Goal: Transaction & Acquisition: Purchase product/service

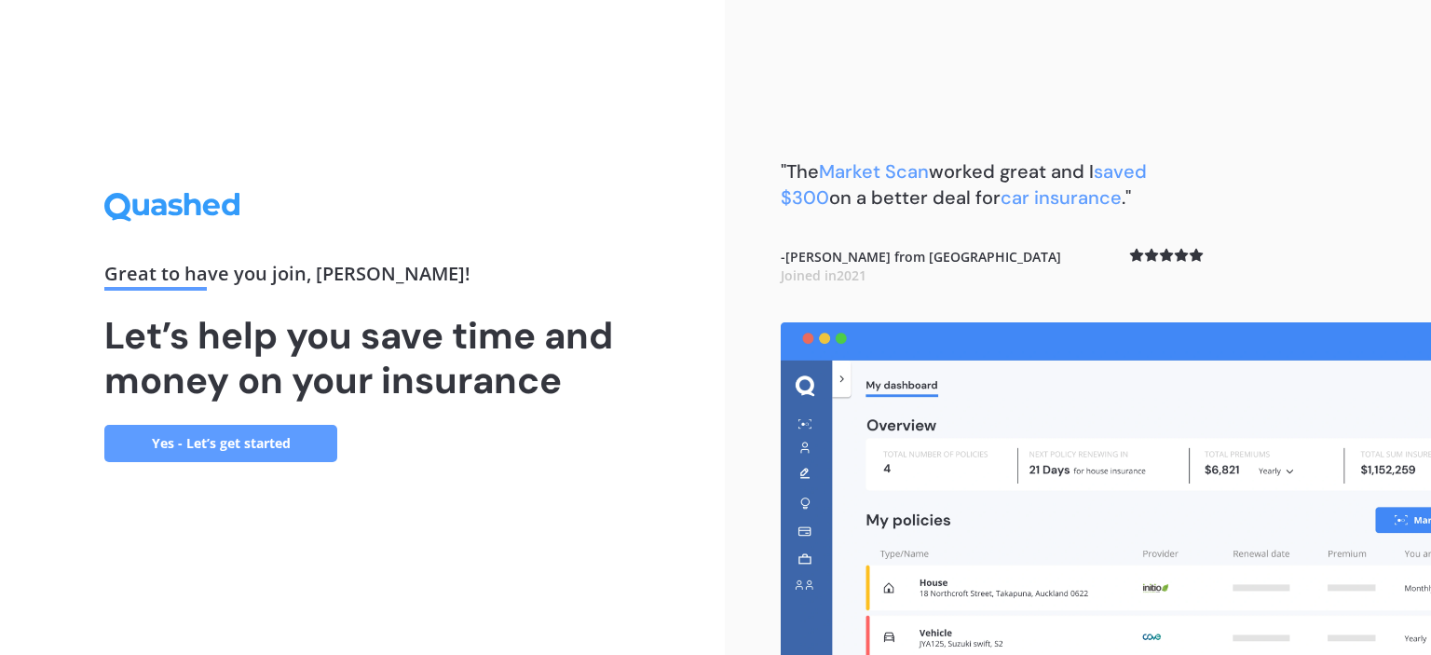
click at [217, 446] on link "Yes - Let’s get started" at bounding box center [220, 443] width 233 height 37
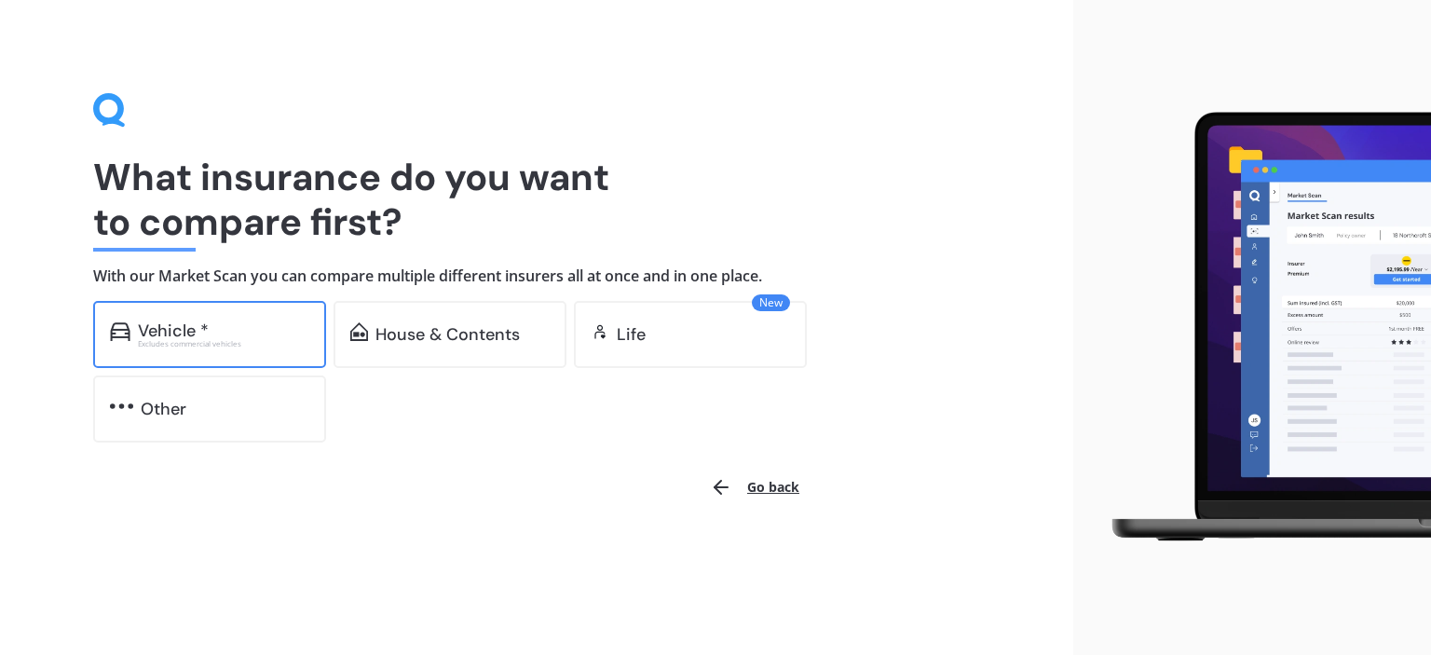
click at [189, 331] on div "Vehicle *" at bounding box center [173, 330] width 71 height 19
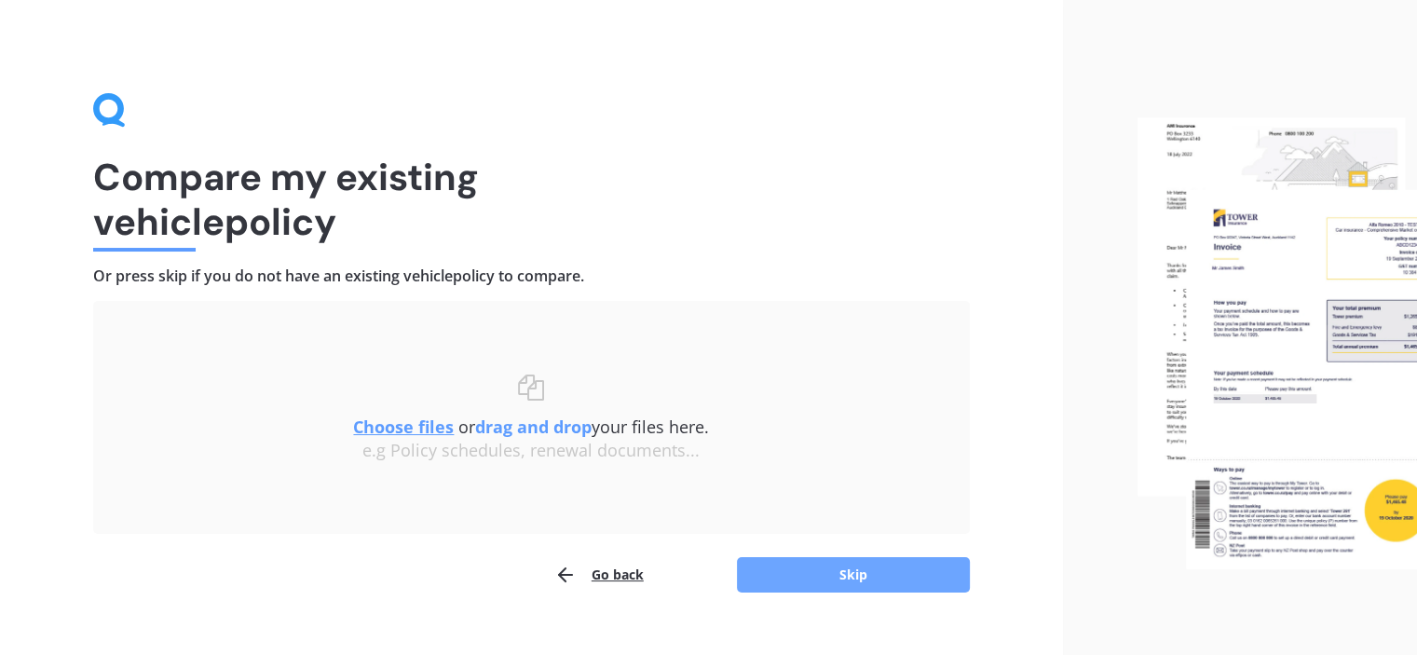
click at [859, 575] on button "Skip" at bounding box center [853, 574] width 233 height 35
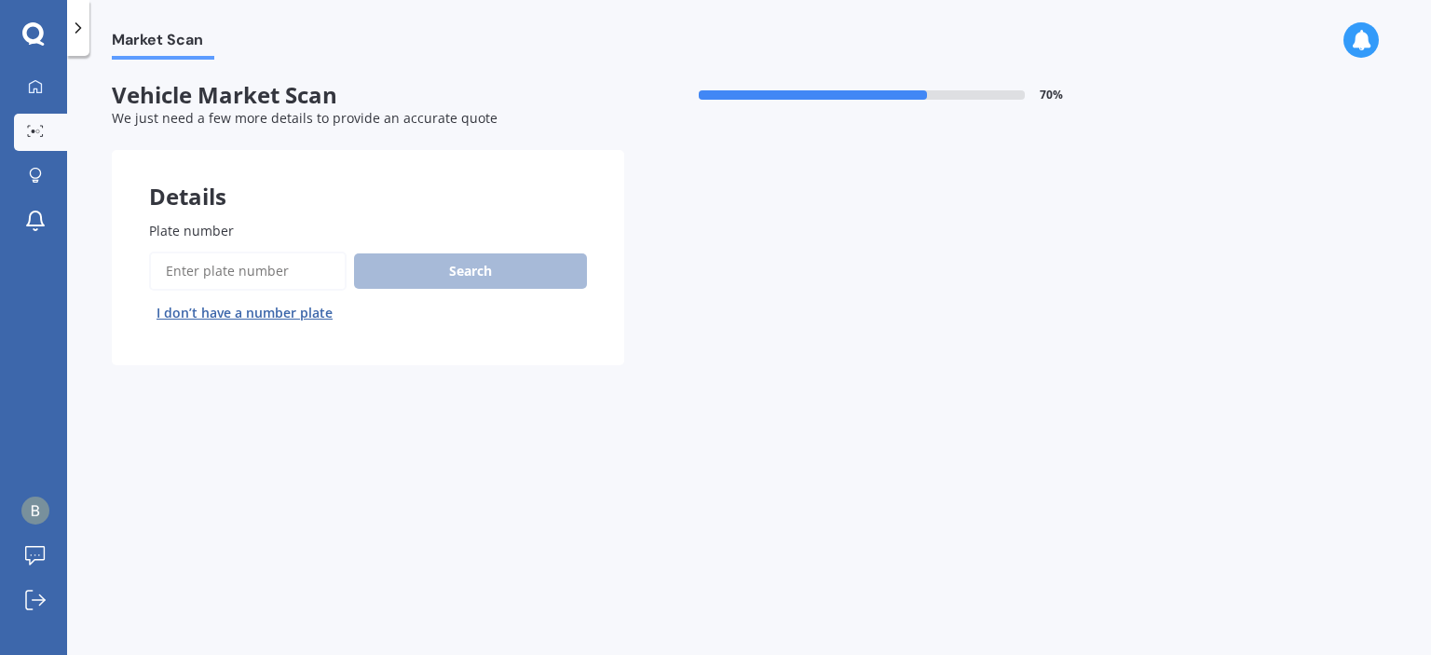
click at [213, 268] on input "Plate number" at bounding box center [248, 271] width 198 height 39
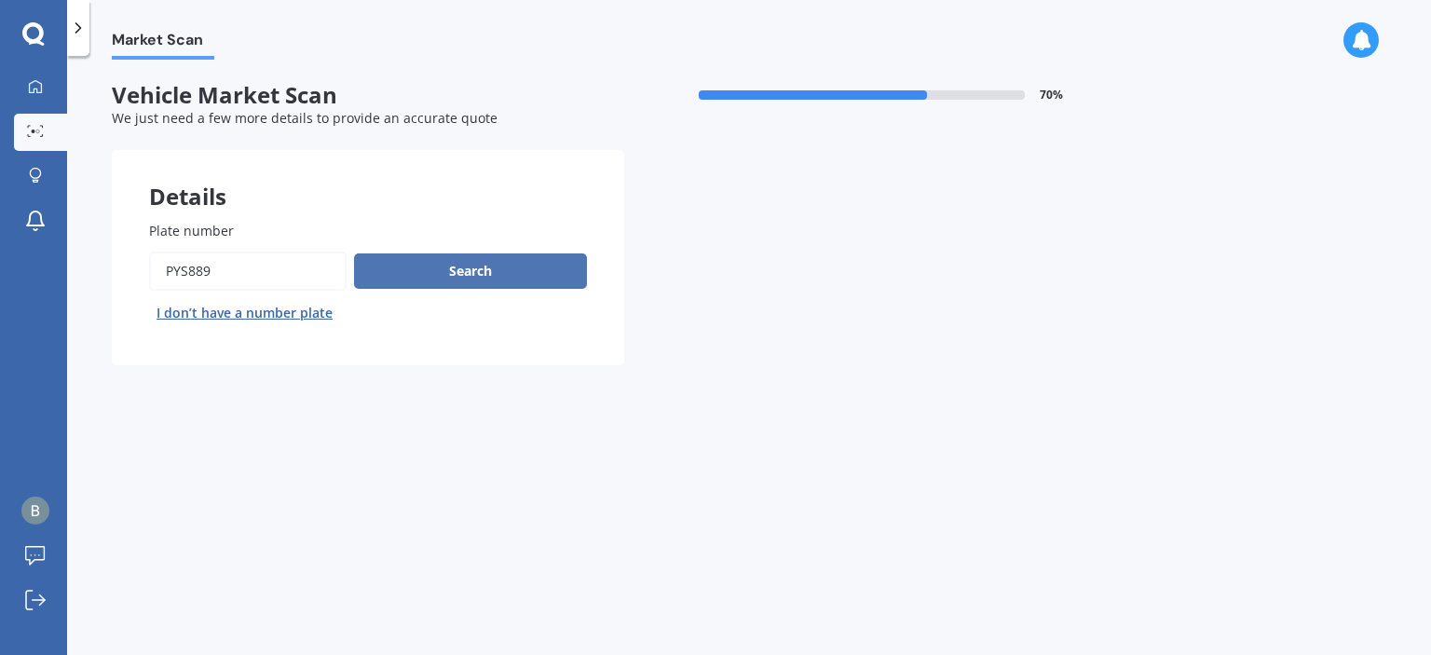
type input "PYS889"
click at [443, 269] on button "Search" at bounding box center [470, 270] width 233 height 35
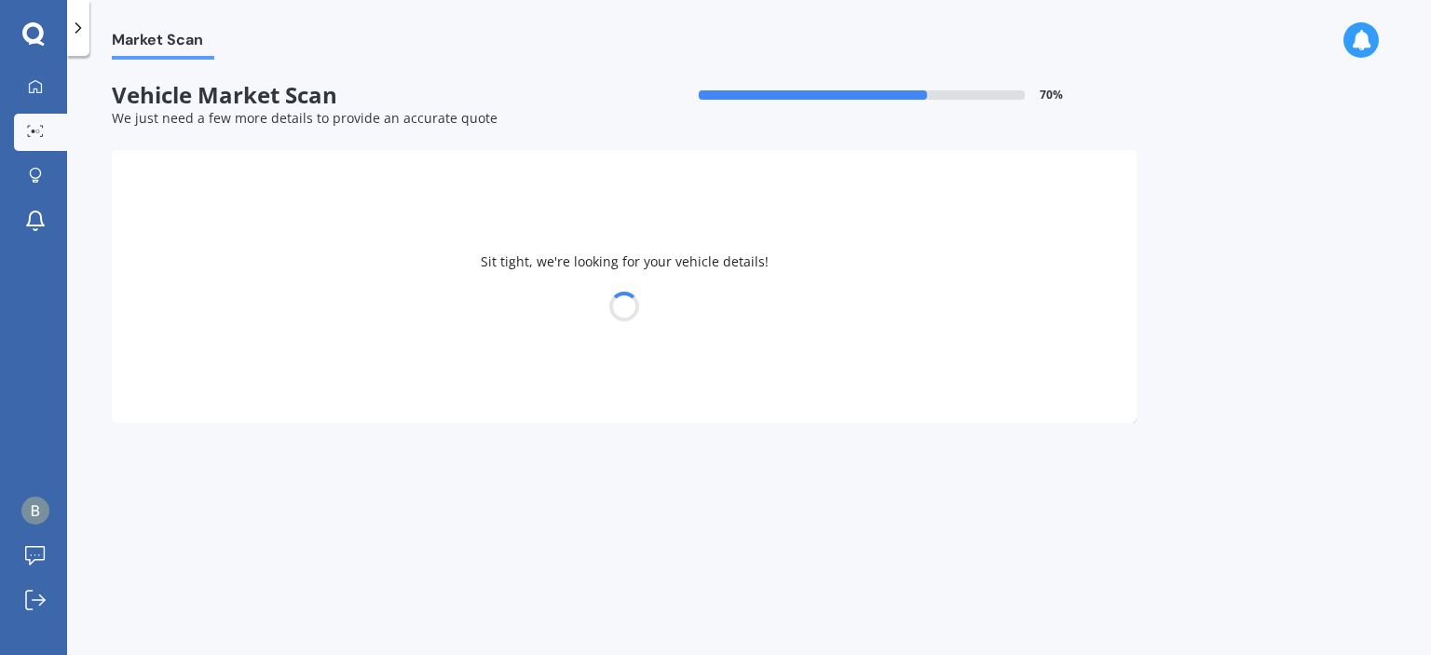
select select "TOYOTA"
select select "CAMRY"
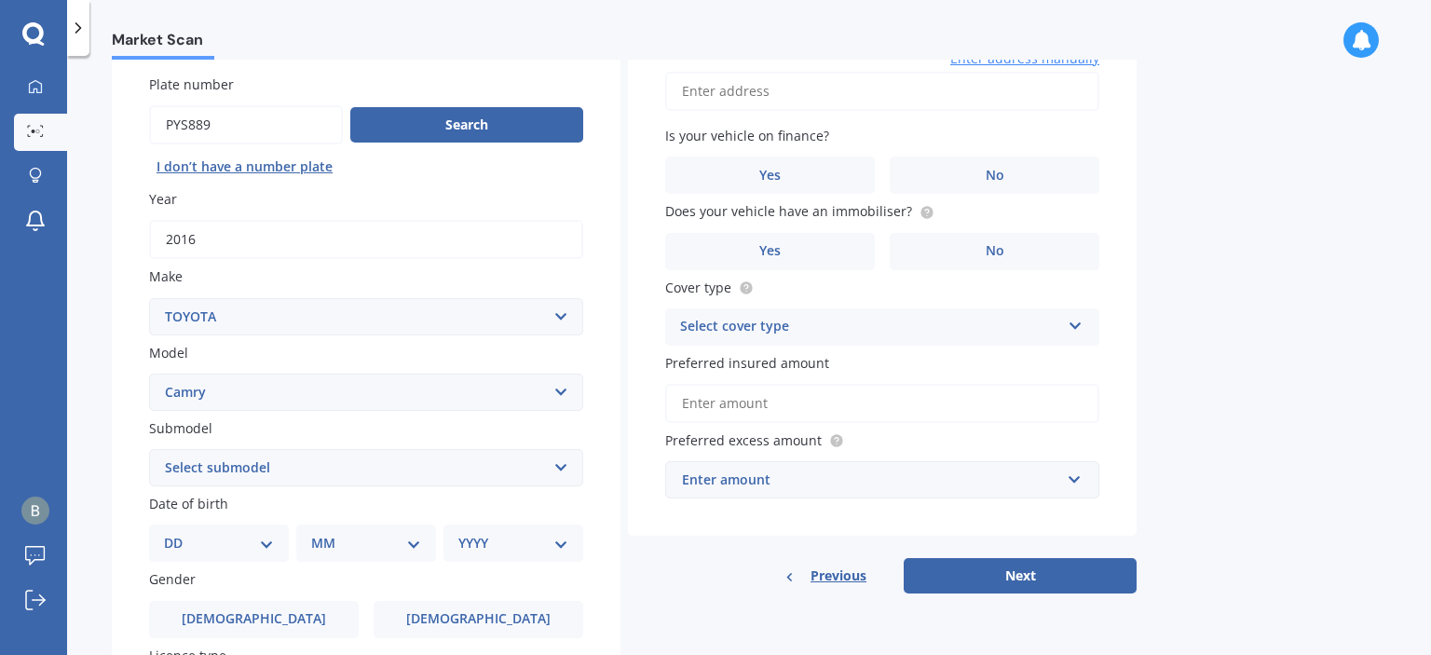
scroll to position [280, 0]
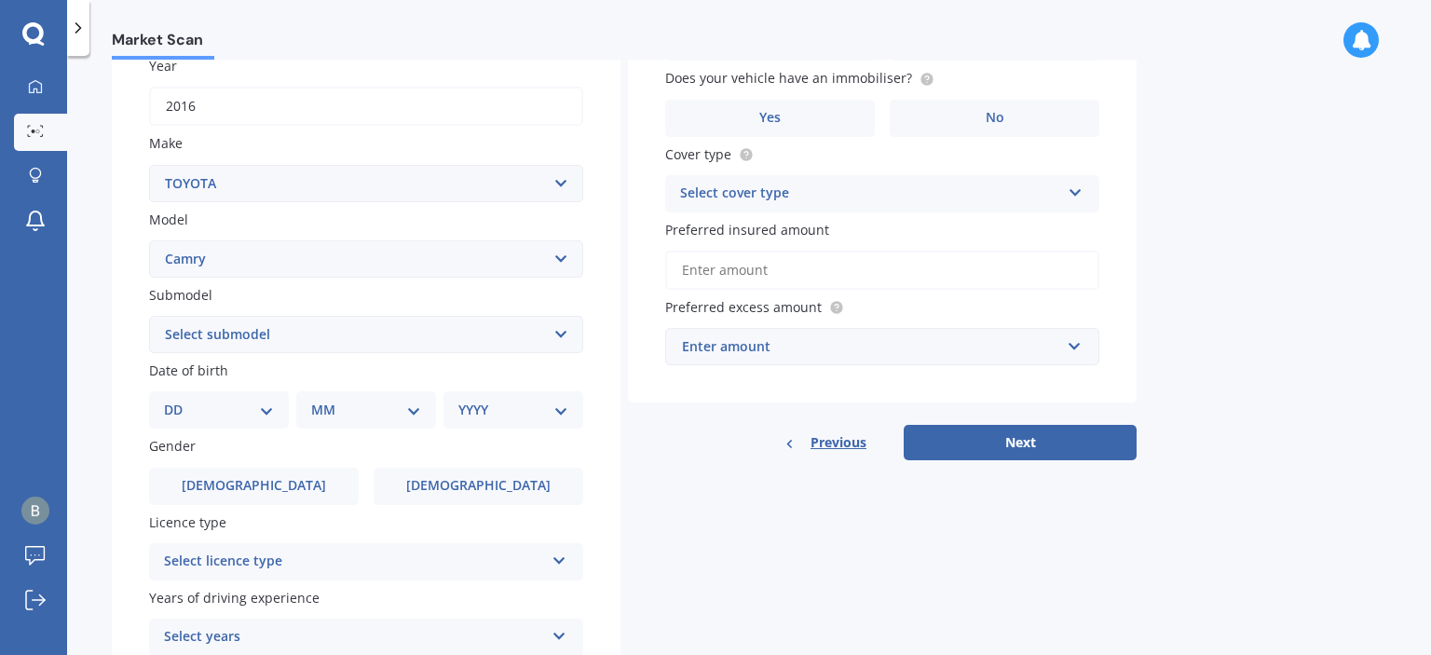
click at [348, 340] on select "Select submodel (All other) Altise 2.4 Altise 3.0 V6 Ateva 2.4 Ateva 3.0 V6 Azu…" at bounding box center [366, 334] width 434 height 37
click at [510, 335] on select "Select submodel (All other) Altise 2.4 Altise 3.0 V6 Ateva 2.4 Ateva 3.0 V6 Azu…" at bounding box center [366, 334] width 434 height 37
select select "HYBRID G PACKAGE"
click at [149, 316] on select "Select submodel (All other) Altise 2.4 Altise 3.0 V6 Ateva 2.4 Ateva 3.0 V6 Azu…" at bounding box center [366, 334] width 434 height 37
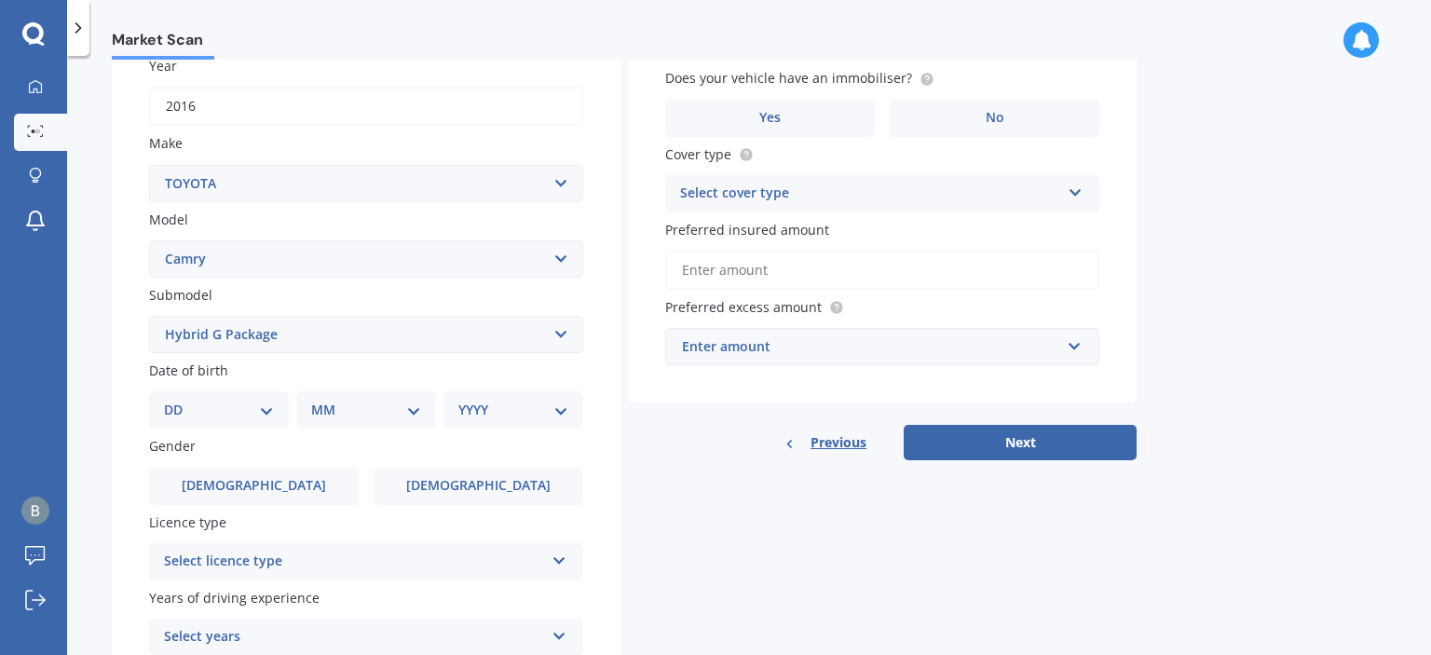
scroll to position [373, 0]
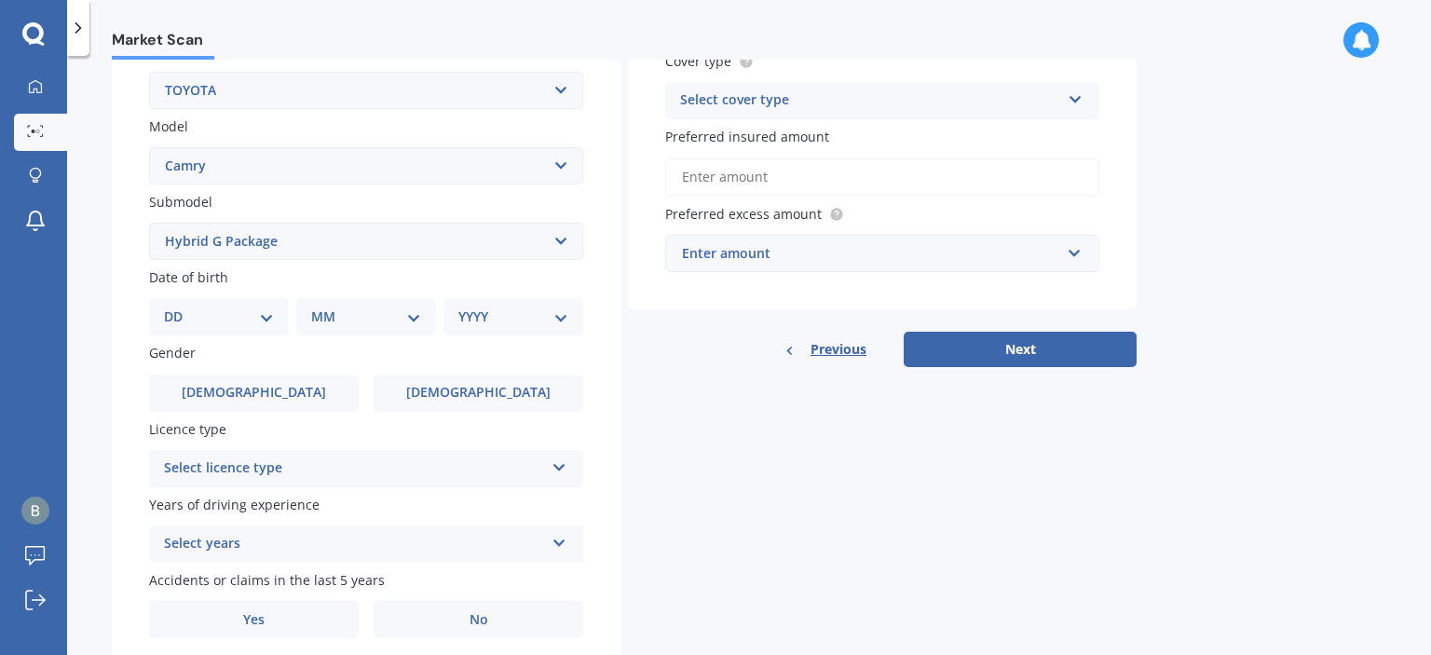
click at [219, 310] on select "DD 01 02 03 04 05 06 07 08 09 10 11 12 13 14 15 16 17 18 19 20 21 22 23 24 25 2…" at bounding box center [219, 317] width 110 height 20
select select "20"
click at [179, 307] on select "DD 01 02 03 04 05 06 07 08 09 10 11 12 13 14 15 16 17 18 19 20 21 22 23 24 25 2…" at bounding box center [219, 317] width 110 height 20
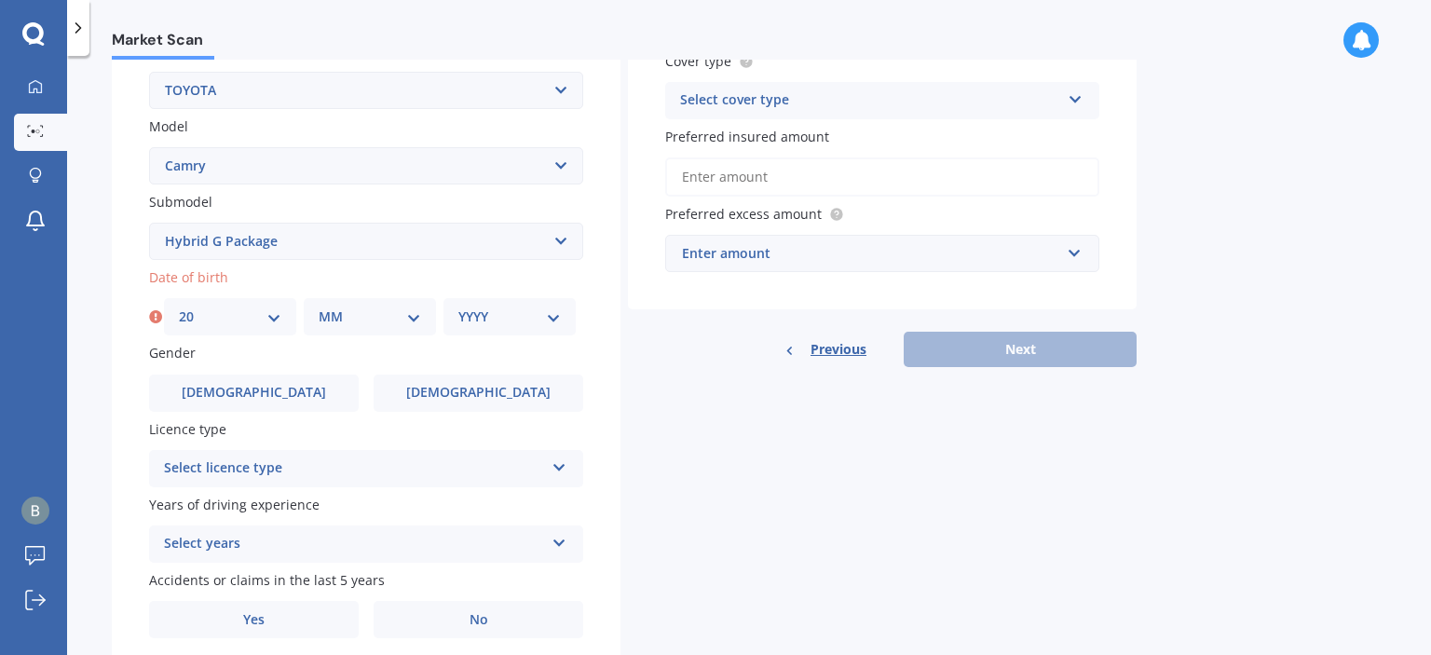
click at [336, 314] on select "MM 01 02 03 04 05 06 07 08 09 10 11 12" at bounding box center [370, 317] width 102 height 20
select select "01"
click at [319, 307] on select "MM 01 02 03 04 05 06 07 08 09 10 11 12" at bounding box center [370, 317] width 102 height 20
click at [491, 321] on select "YYYY 2025 2024 2023 2022 2021 2020 2019 2018 2017 2016 2015 2014 2013 2012 2011…" at bounding box center [509, 317] width 102 height 20
select select "1993"
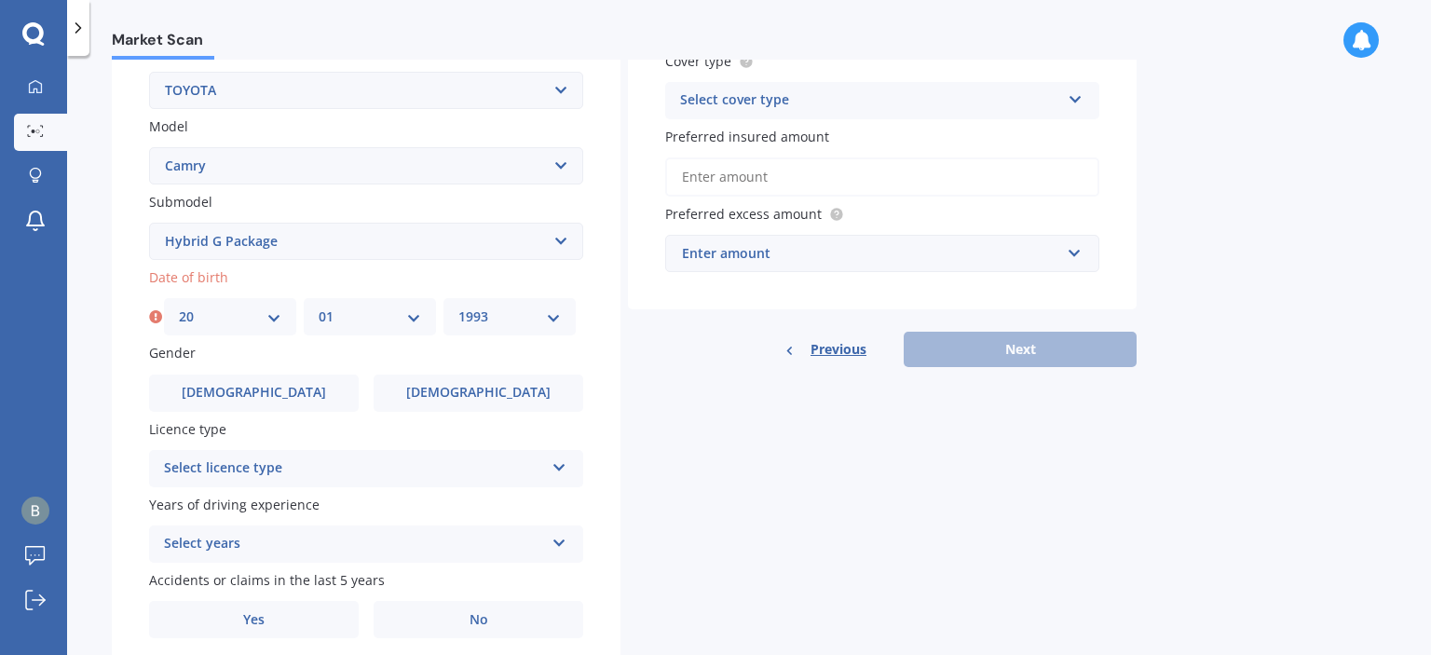
click at [458, 307] on select "YYYY 2025 2024 2023 2022 2021 2020 2019 2018 2017 2016 2015 2014 2013 2012 2011…" at bounding box center [509, 317] width 102 height 20
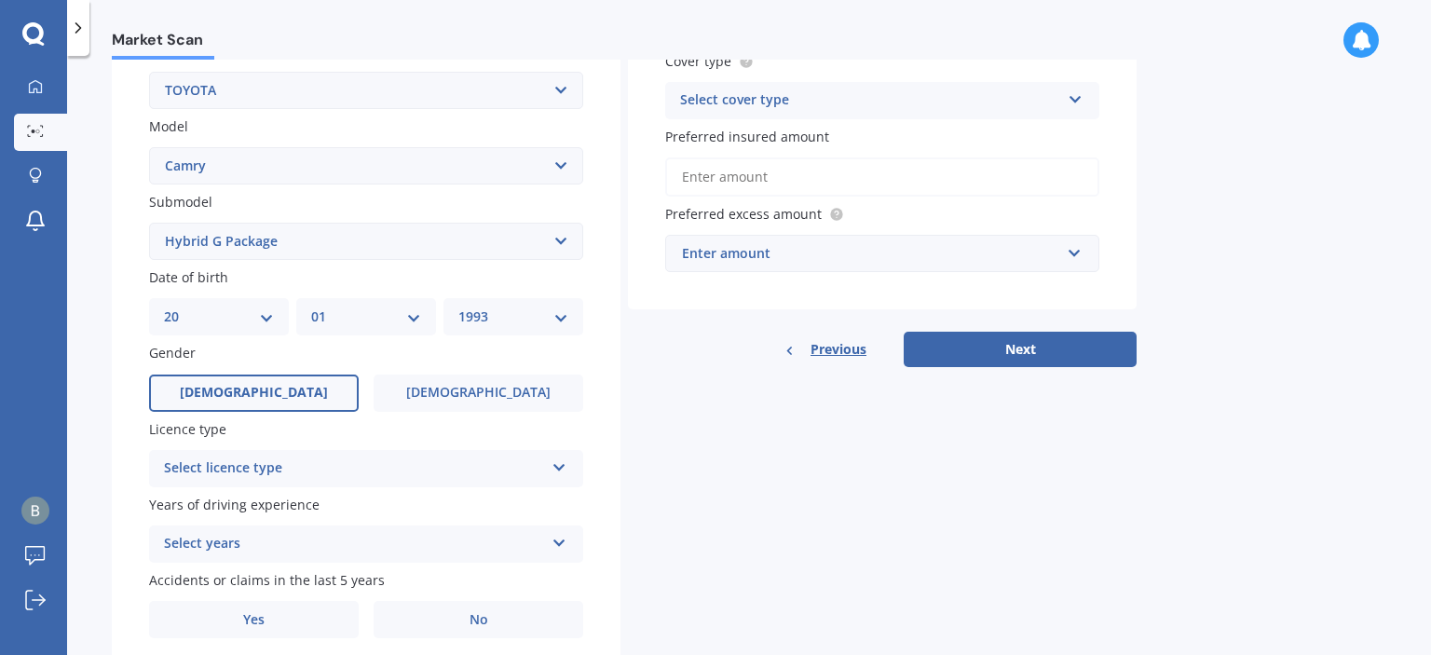
click at [304, 387] on label "[DEMOGRAPHIC_DATA]" at bounding box center [254, 393] width 210 height 37
click at [0, 0] on input "[DEMOGRAPHIC_DATA]" at bounding box center [0, 0] width 0 height 0
click at [242, 457] on div "Select licence type" at bounding box center [354, 468] width 380 height 22
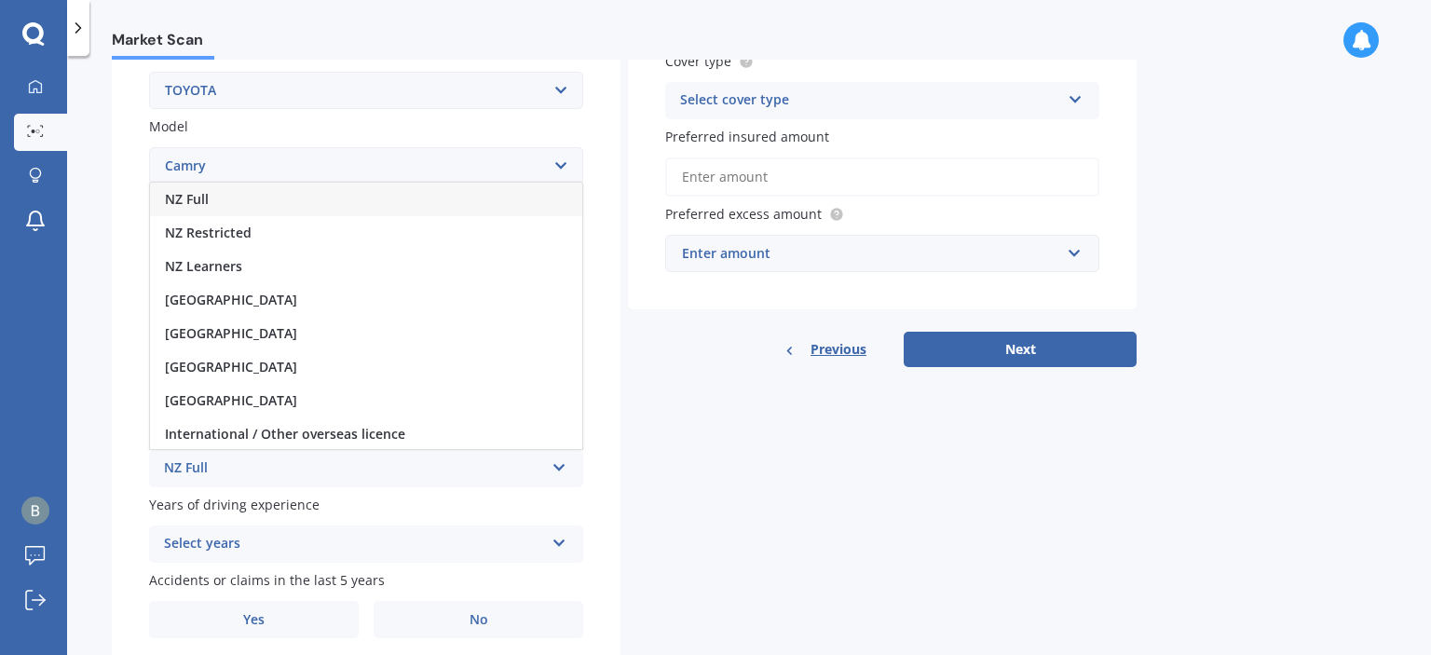
click at [223, 199] on div "NZ Full" at bounding box center [366, 200] width 432 height 34
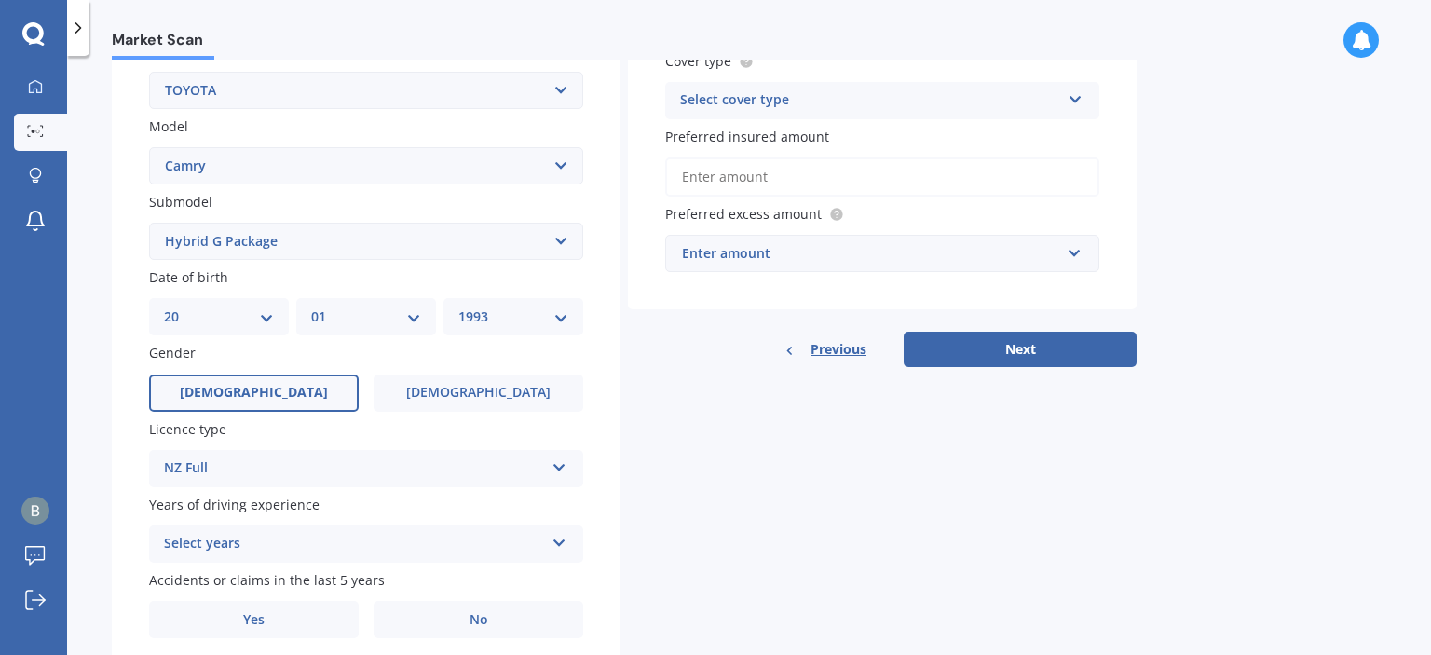
click at [264, 539] on div "Select years" at bounding box center [354, 544] width 380 height 22
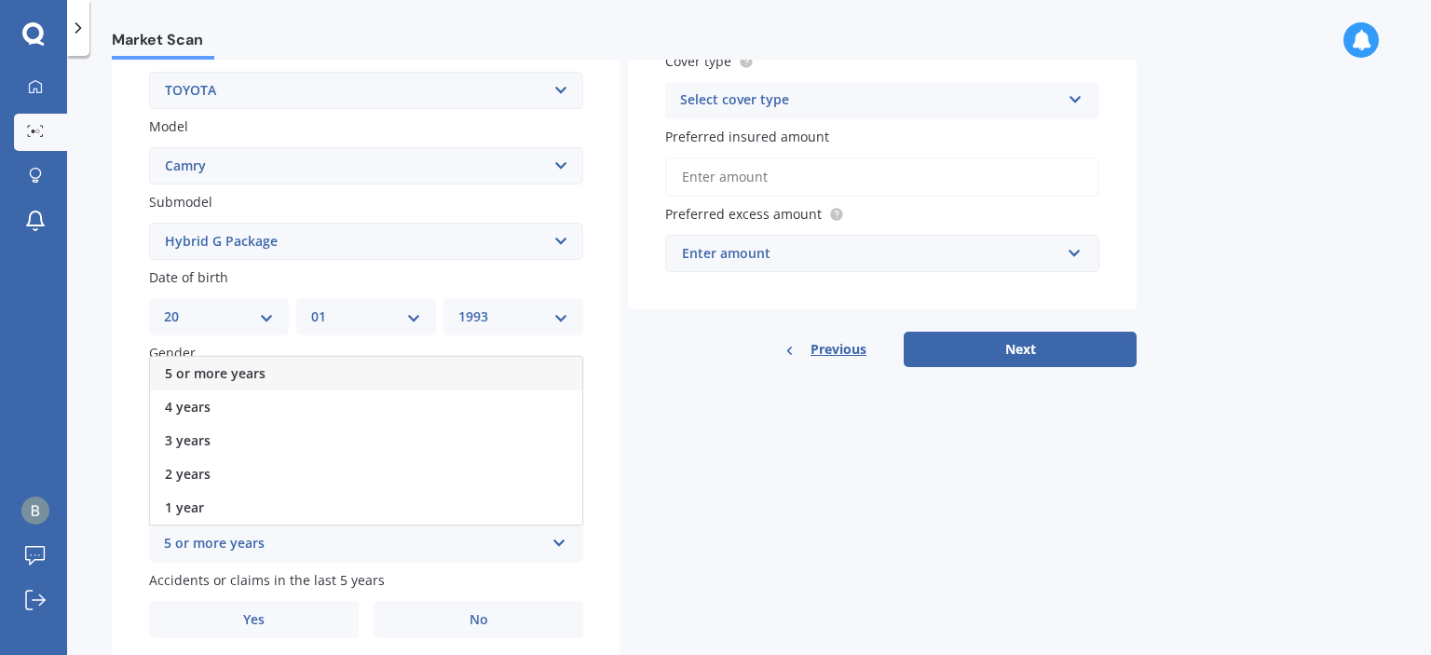
click at [220, 369] on span "5 or more years" at bounding box center [215, 373] width 101 height 18
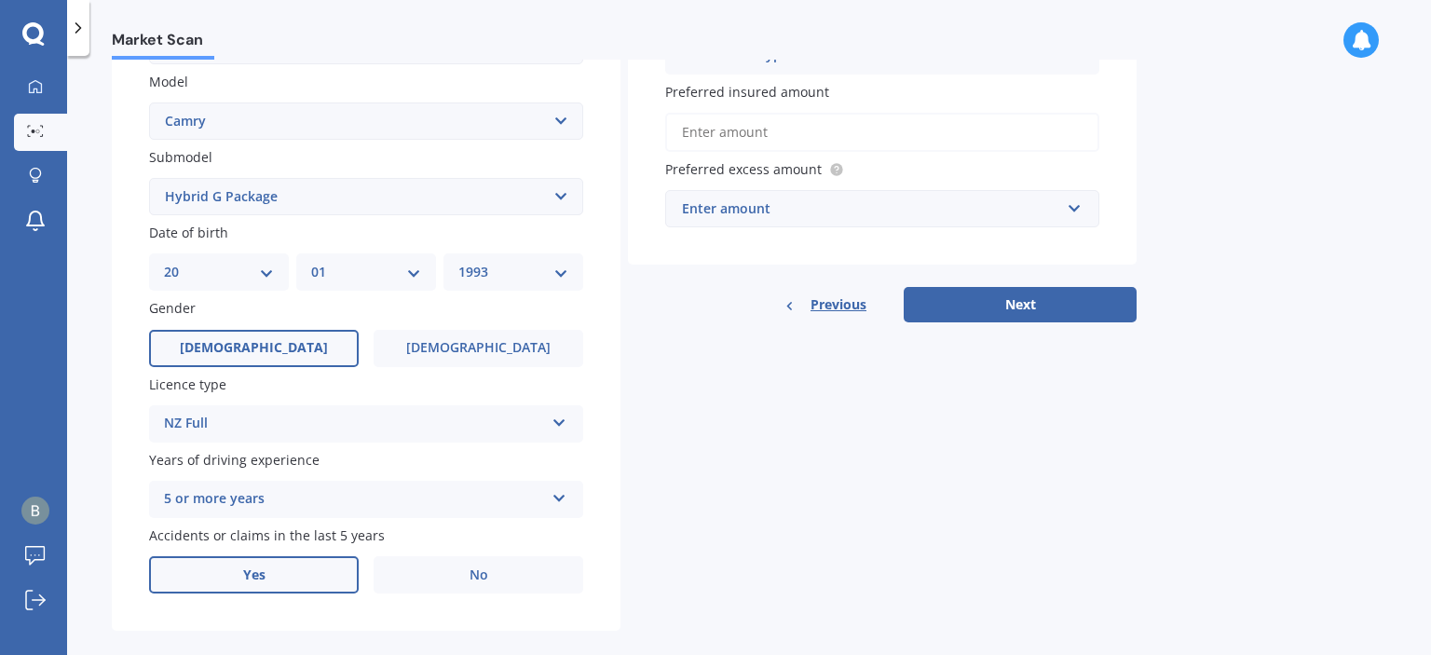
scroll to position [442, 0]
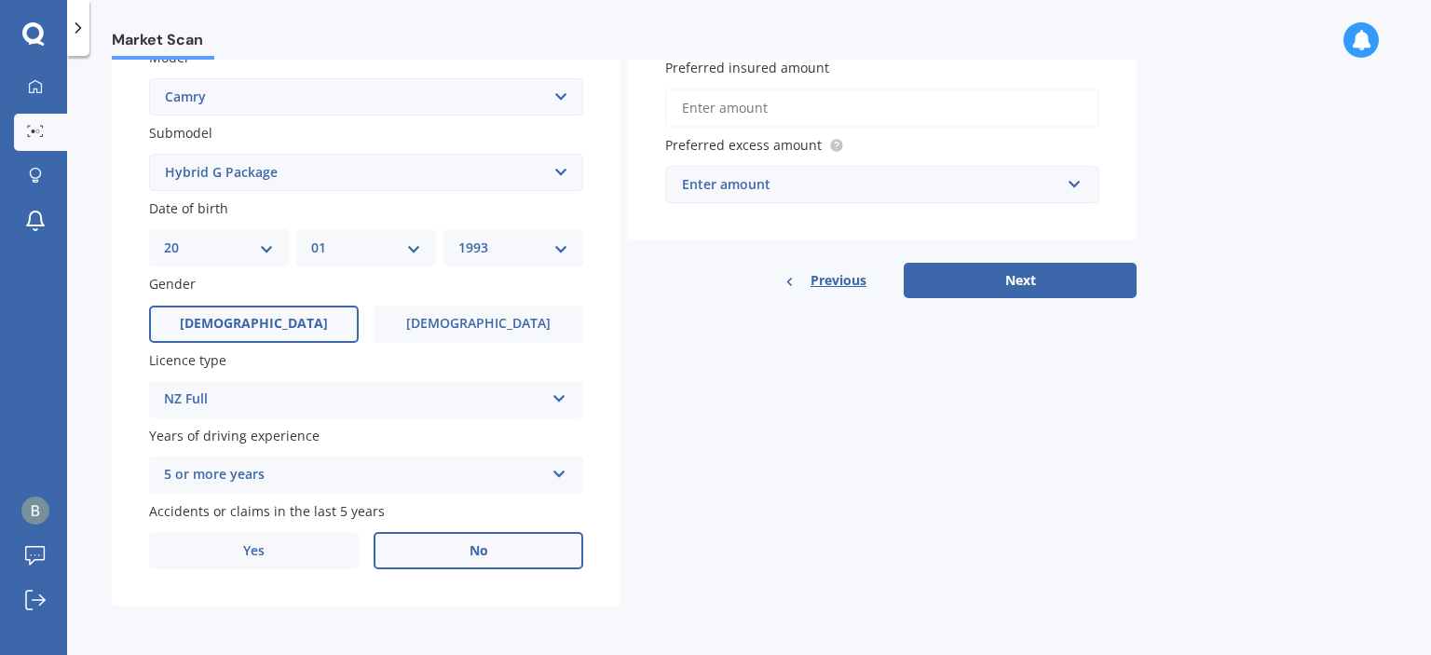
click at [461, 543] on label "No" at bounding box center [479, 550] width 210 height 37
click at [0, 0] on input "No" at bounding box center [0, 0] width 0 height 0
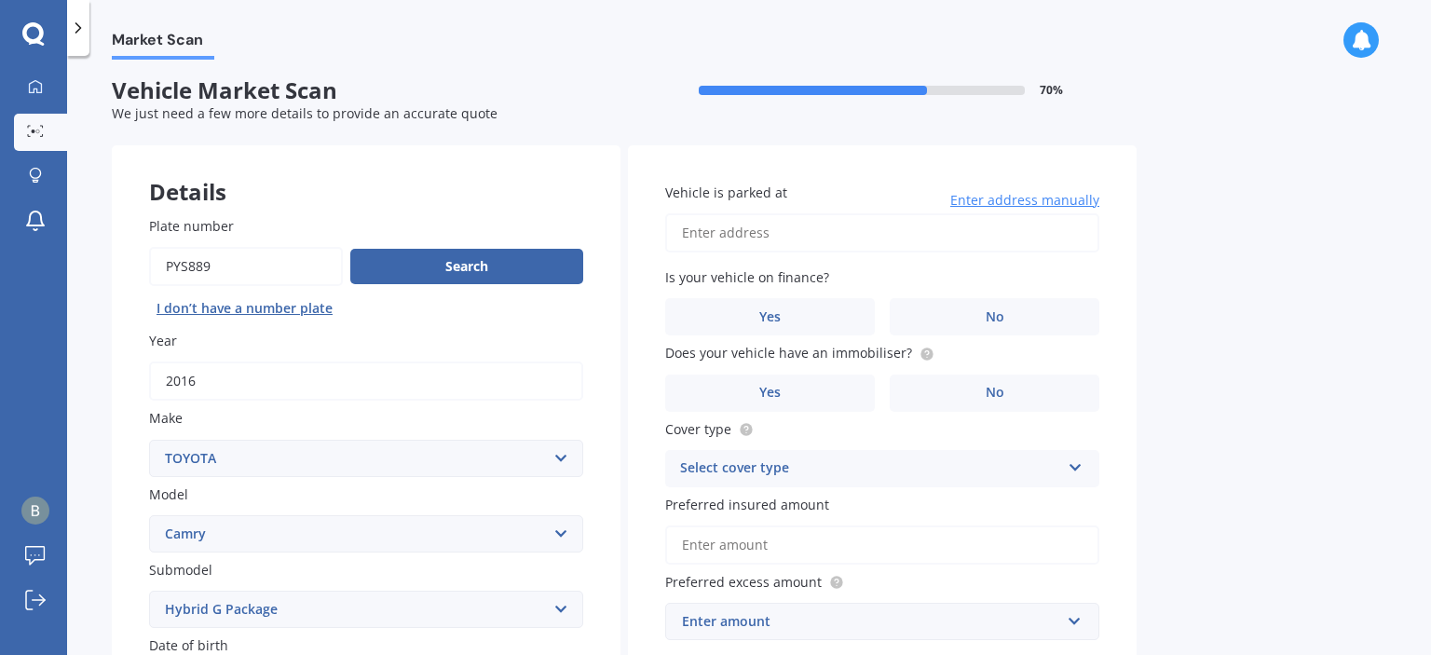
scroll to position [0, 0]
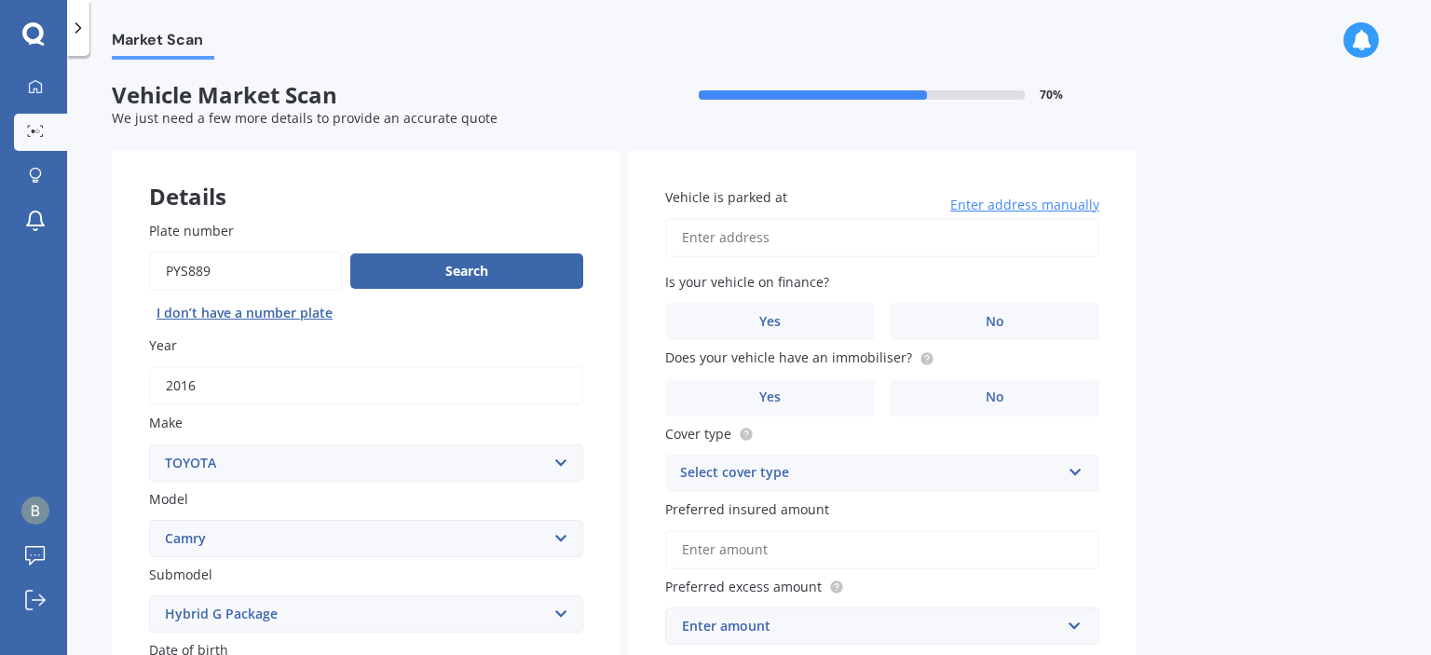
click at [738, 239] on input "Vehicle is parked at" at bounding box center [882, 237] width 434 height 39
type input "[STREET_ADDRESS][PERSON_NAME]"
click at [969, 316] on label "No" at bounding box center [995, 321] width 210 height 37
click at [0, 0] on input "No" at bounding box center [0, 0] width 0 height 0
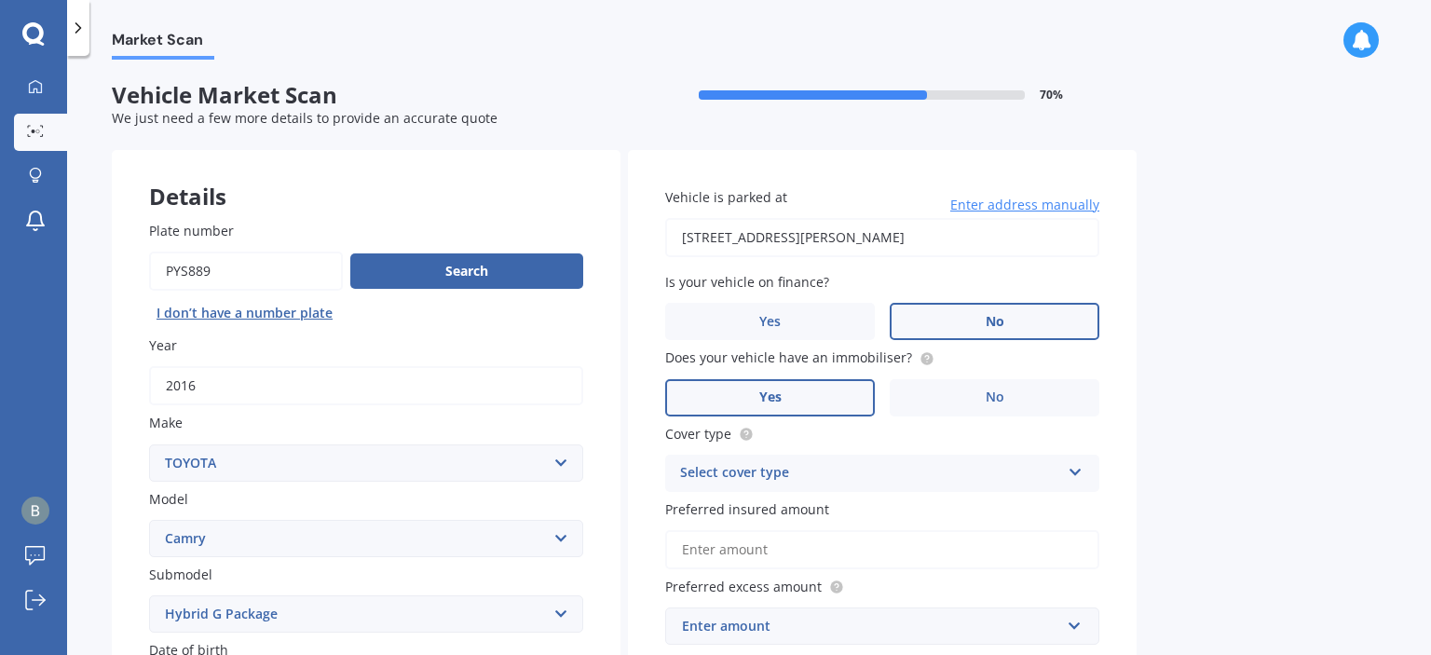
click at [783, 409] on label "Yes" at bounding box center [770, 397] width 210 height 37
click at [0, 0] on input "Yes" at bounding box center [0, 0] width 0 height 0
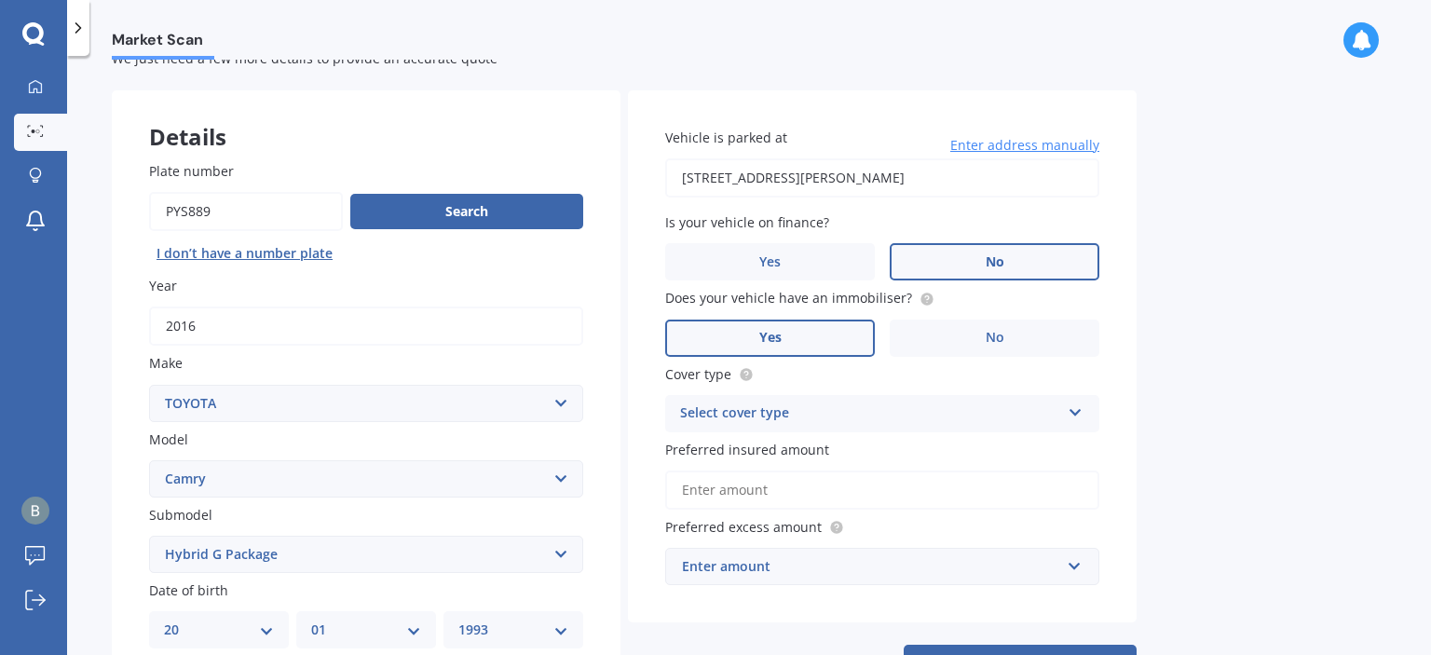
scroll to position [93, 0]
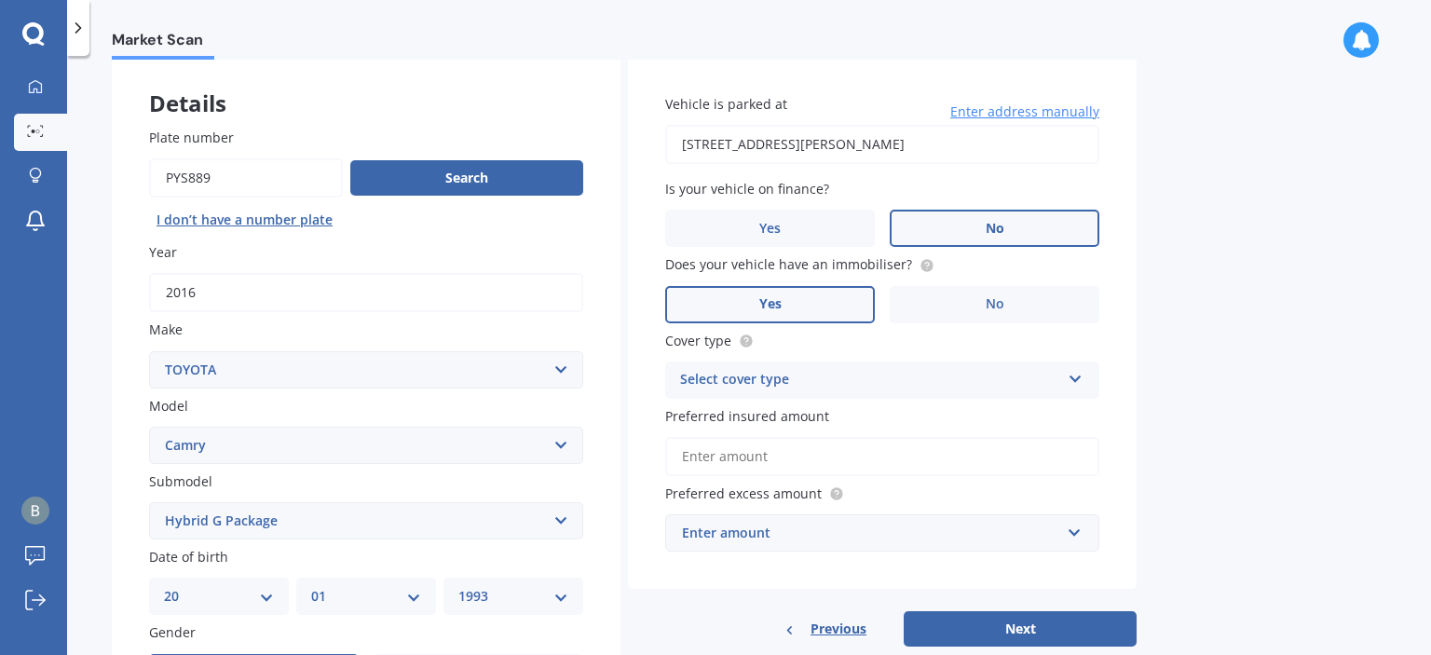
click at [865, 378] on div "Select cover type" at bounding box center [870, 380] width 380 height 22
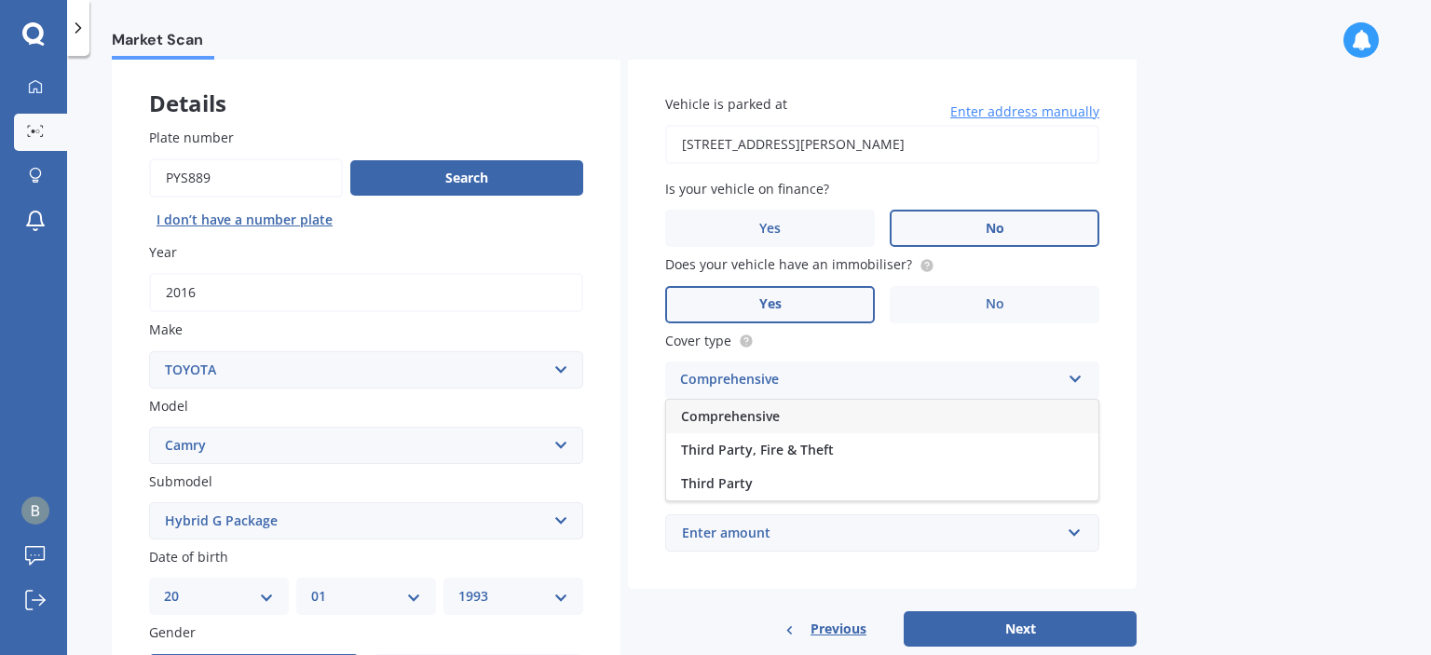
click at [743, 415] on span "Comprehensive" at bounding box center [730, 416] width 99 height 18
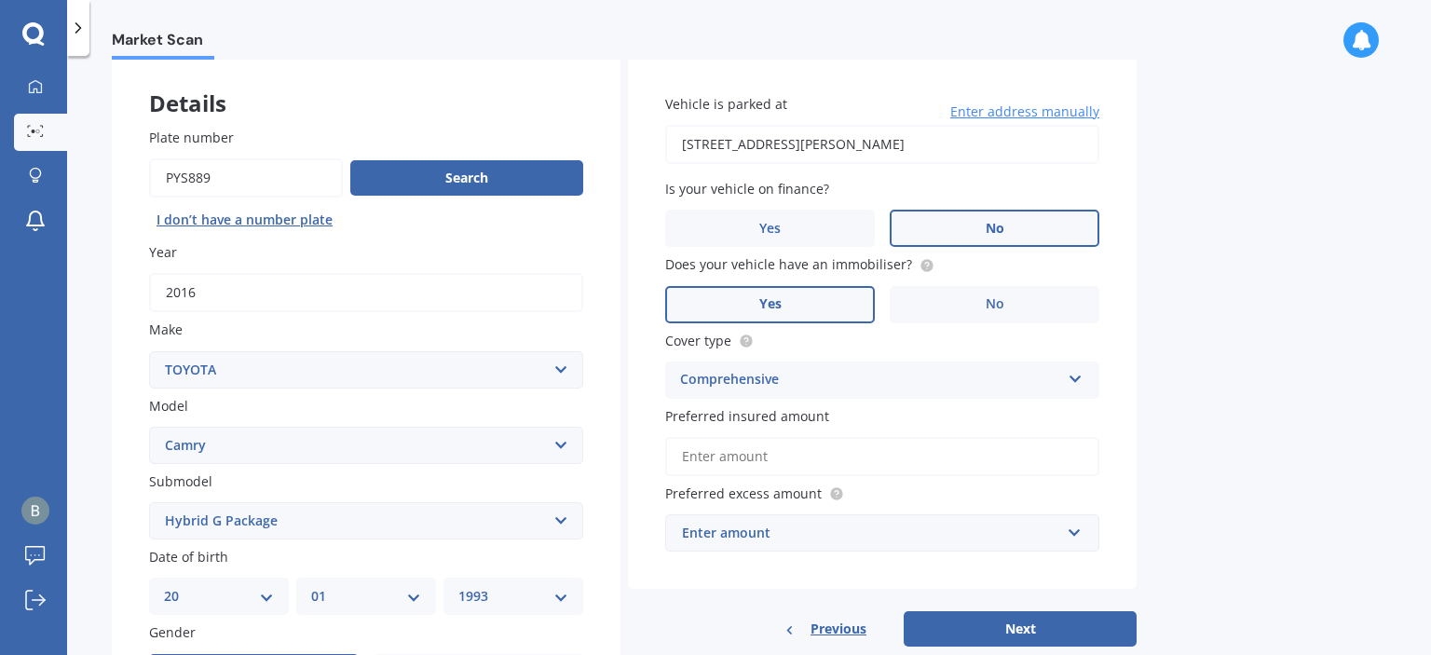
click at [744, 457] on input "Preferred insured amount" at bounding box center [882, 456] width 434 height 39
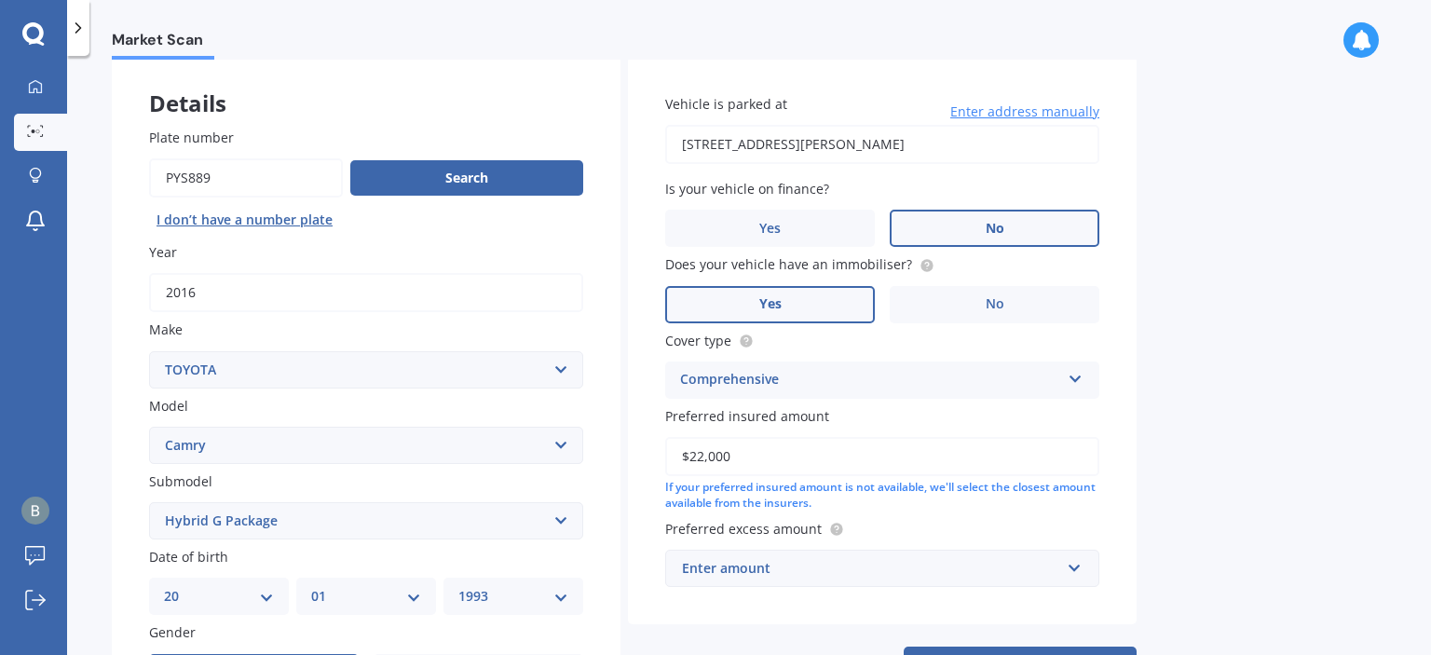
type input "$22,000"
click at [801, 567] on div "Enter amount" at bounding box center [871, 568] width 378 height 20
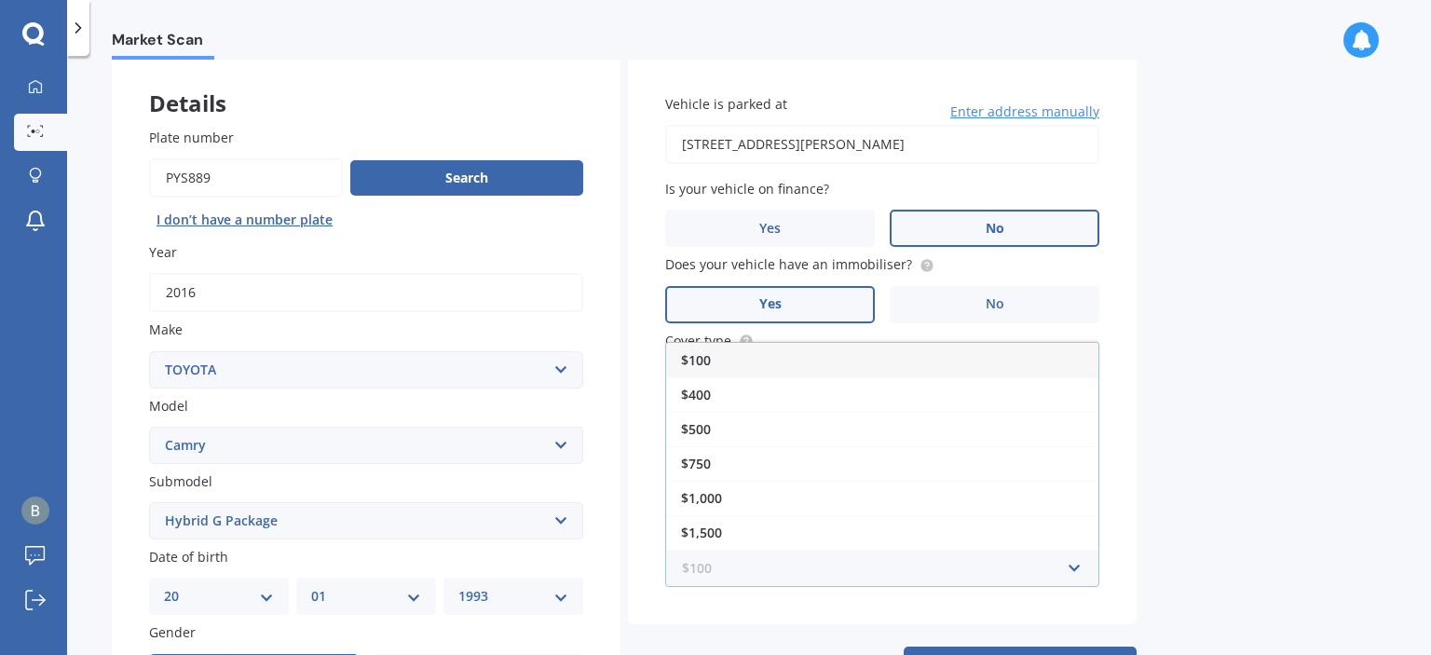
click at [802, 566] on input "text" at bounding box center [875, 568] width 417 height 35
click at [776, 426] on div "$500" at bounding box center [882, 429] width 432 height 34
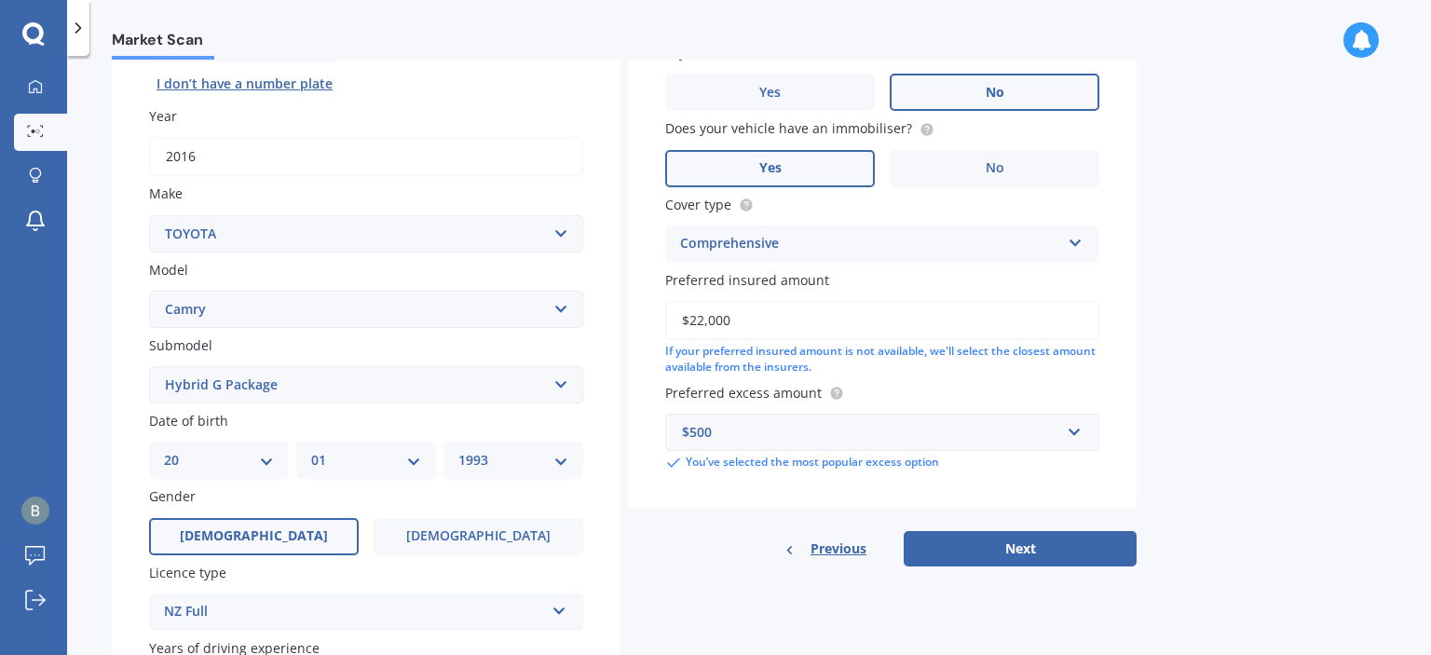
scroll to position [280, 0]
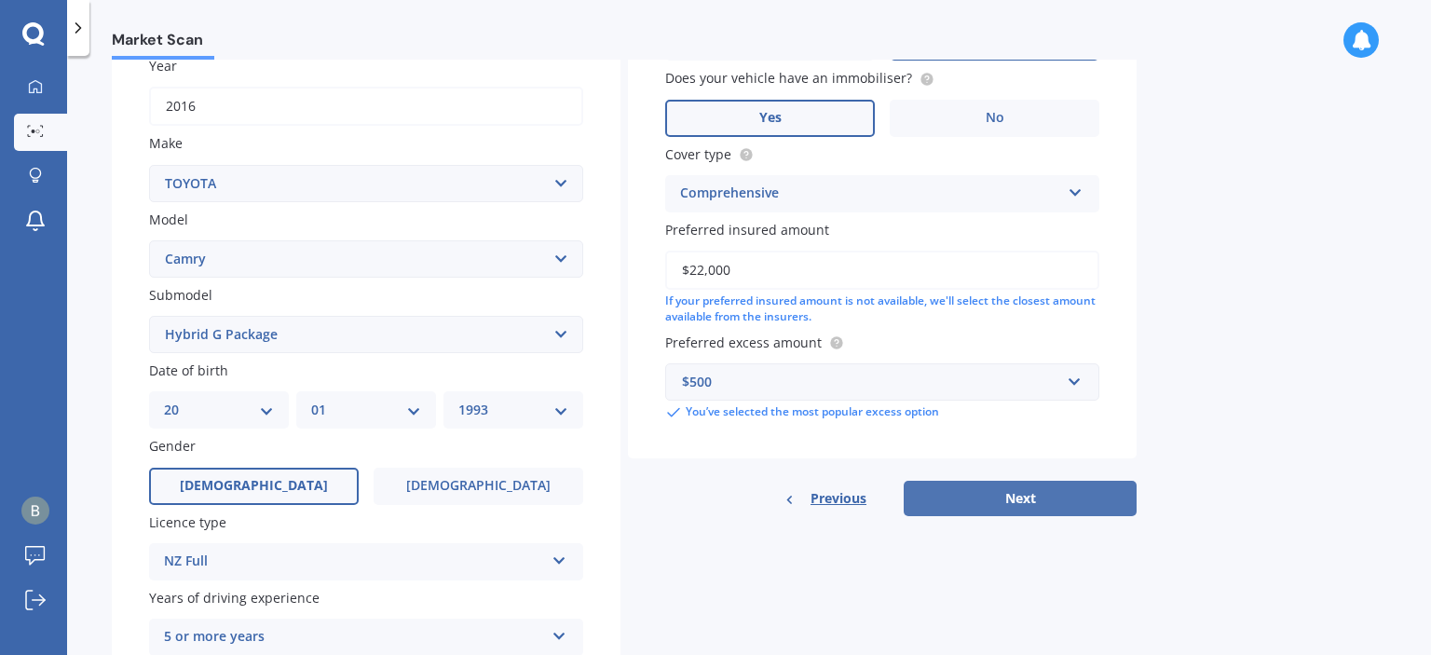
click at [1004, 502] on button "Next" at bounding box center [1020, 498] width 233 height 35
select select "20"
select select "01"
select select "1993"
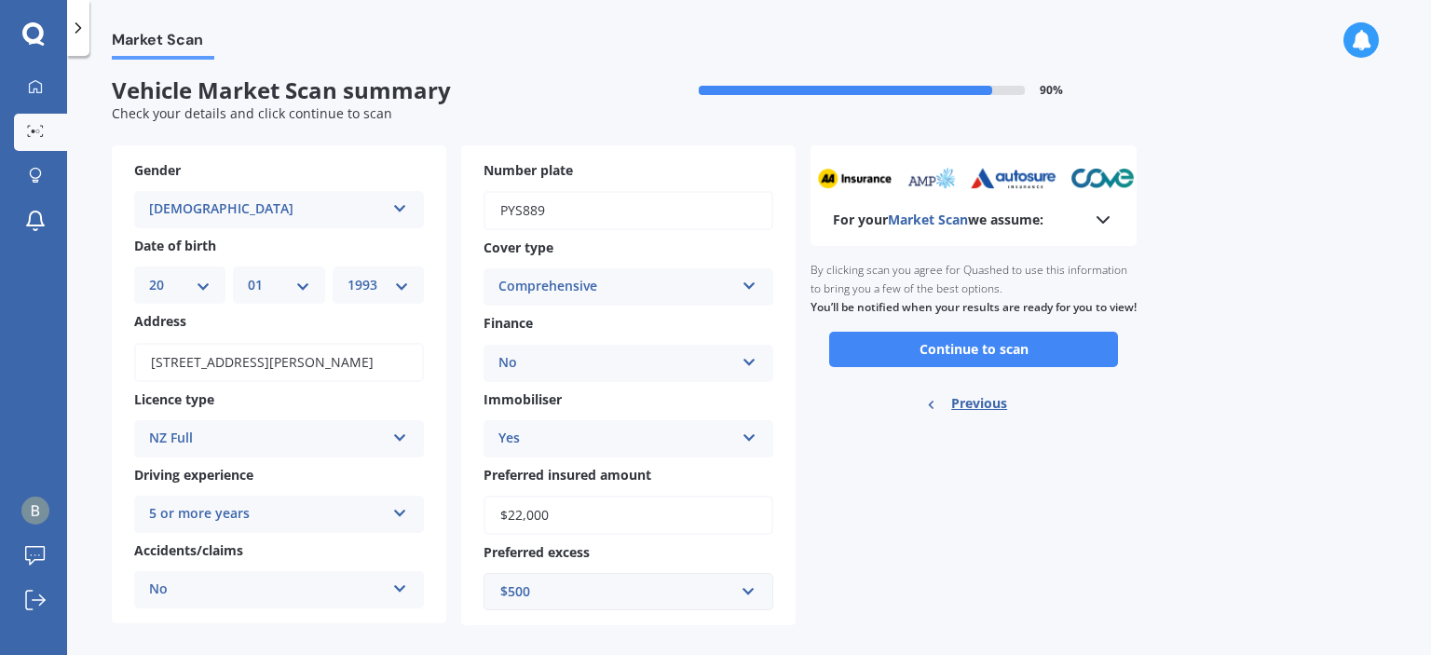
scroll to position [0, 0]
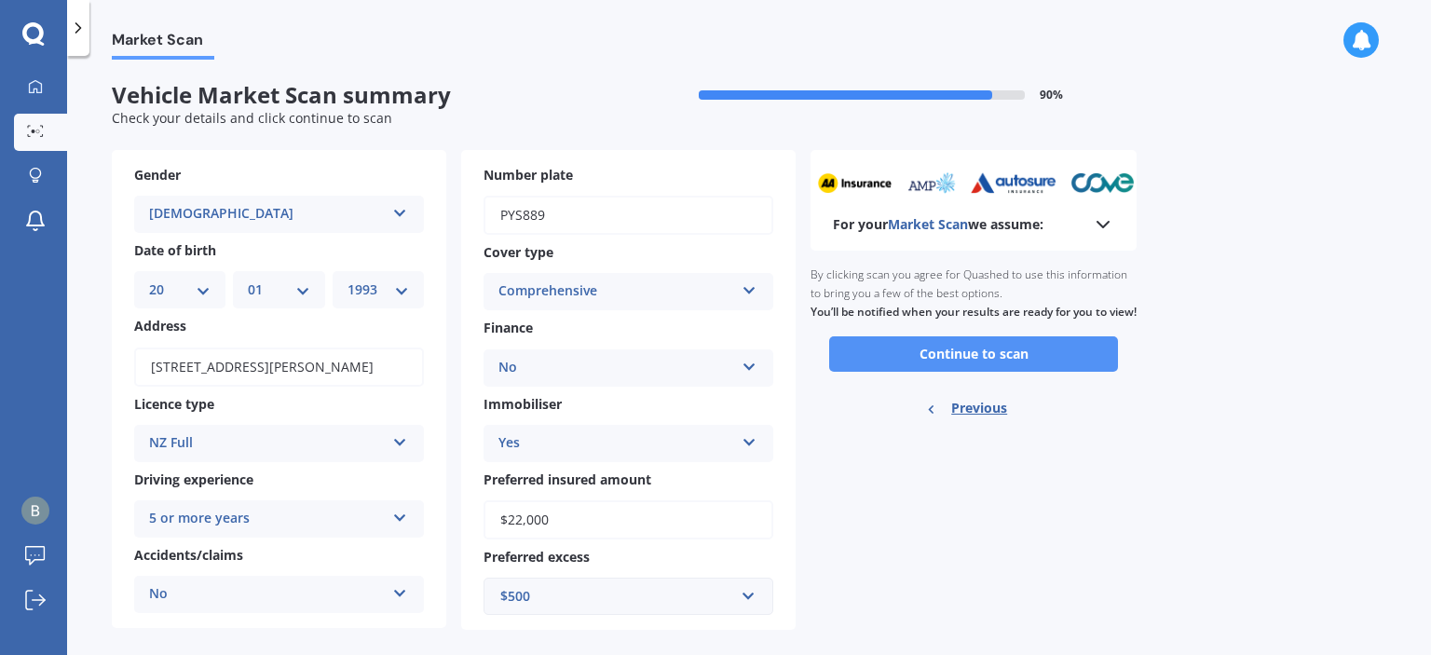
click at [891, 365] on button "Continue to scan" at bounding box center [973, 353] width 289 height 35
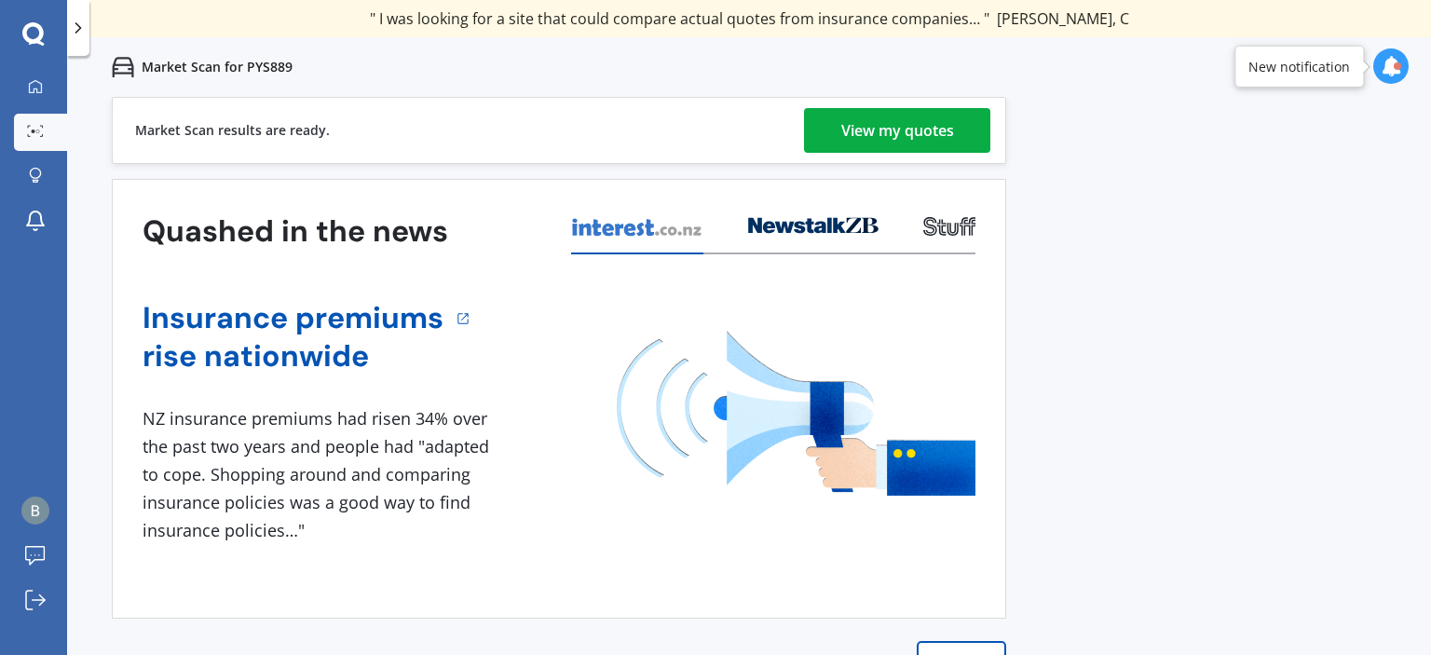
click at [872, 130] on div "View my quotes" at bounding box center [897, 130] width 113 height 45
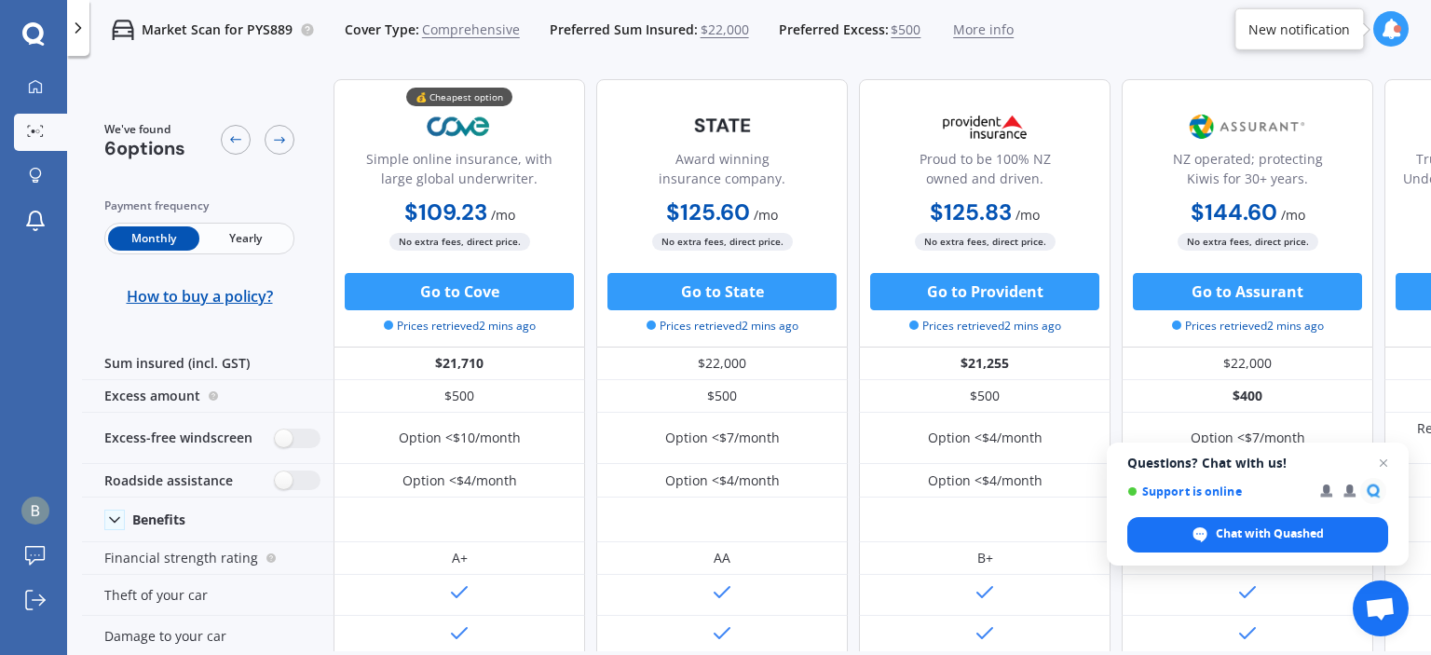
click at [235, 241] on span "Yearly" at bounding box center [244, 238] width 91 height 24
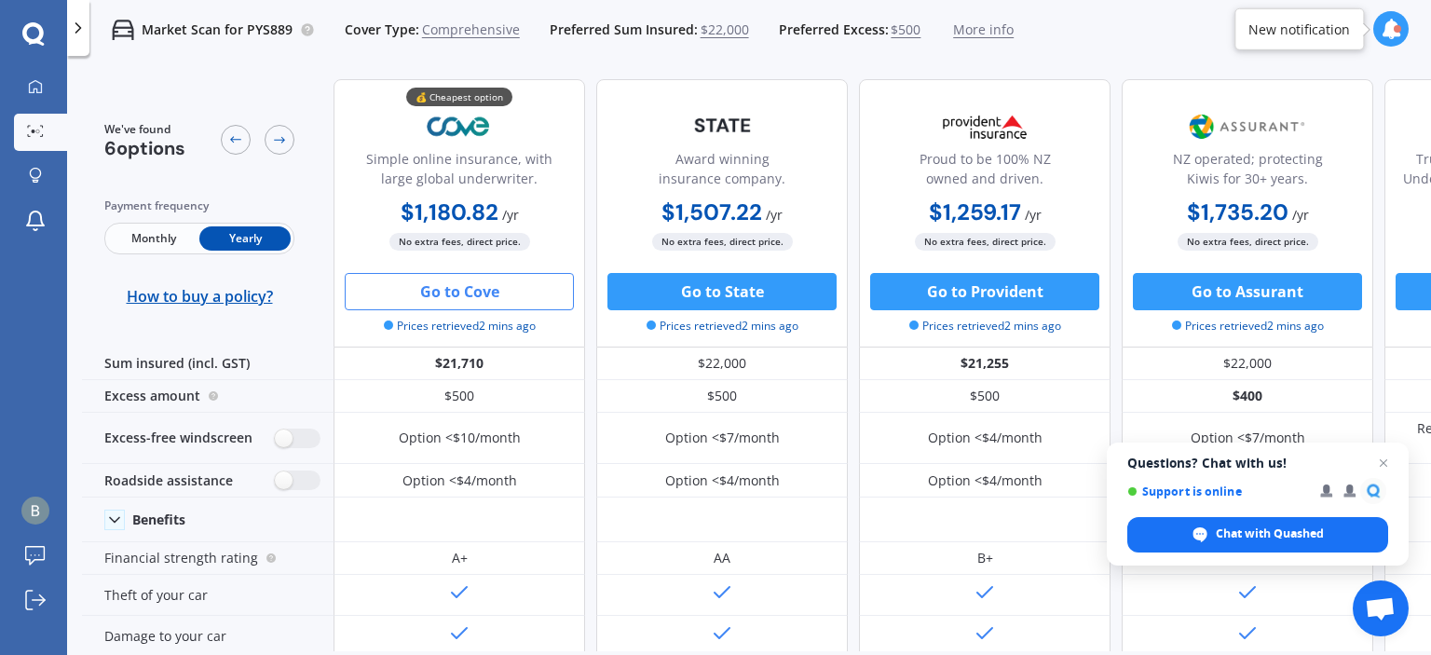
click at [461, 286] on button "Go to Cove" at bounding box center [459, 291] width 229 height 37
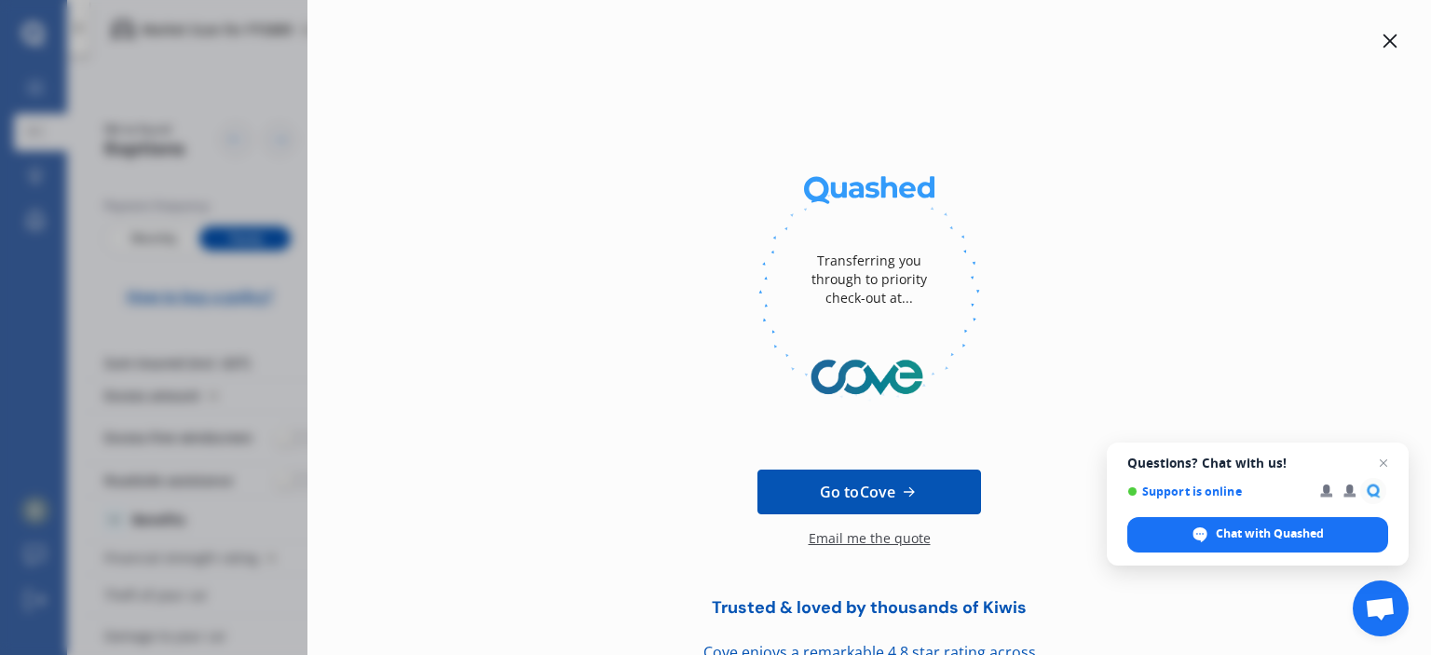
click at [1383, 34] on icon at bounding box center [1390, 41] width 15 height 15
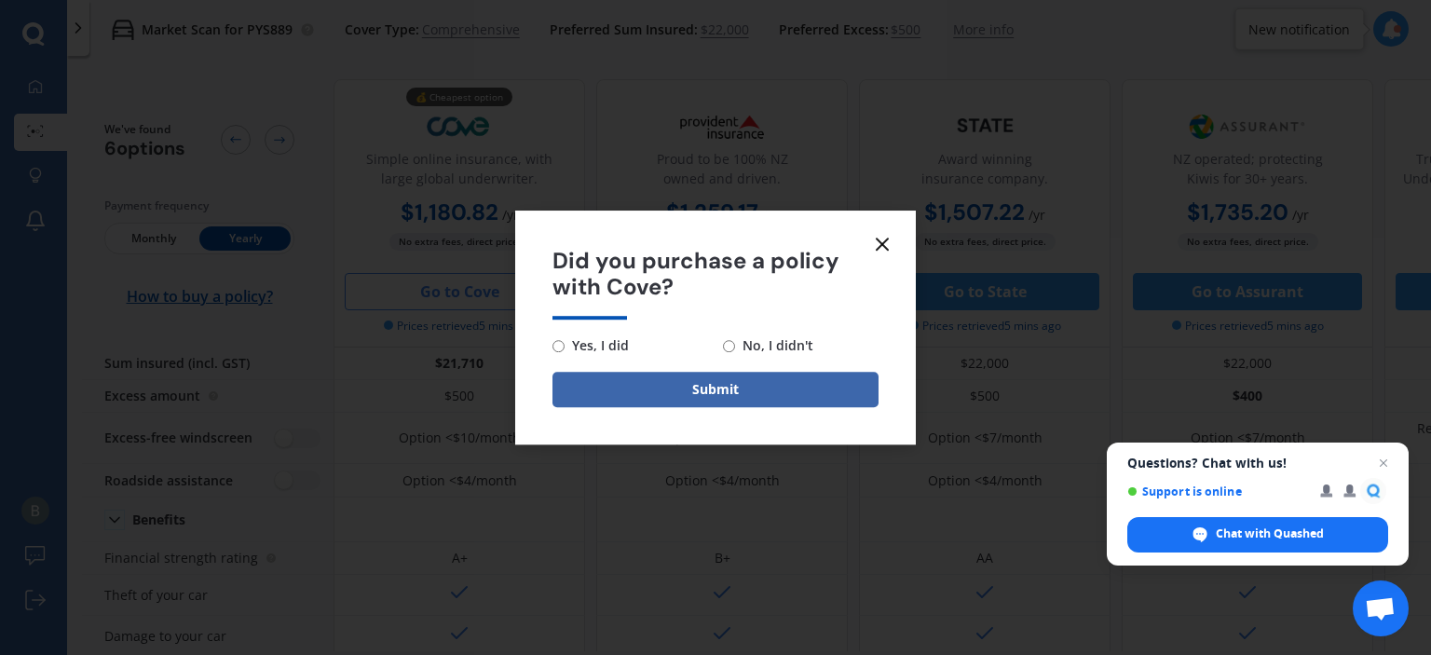
click at [887, 239] on line at bounding box center [882, 244] width 11 height 11
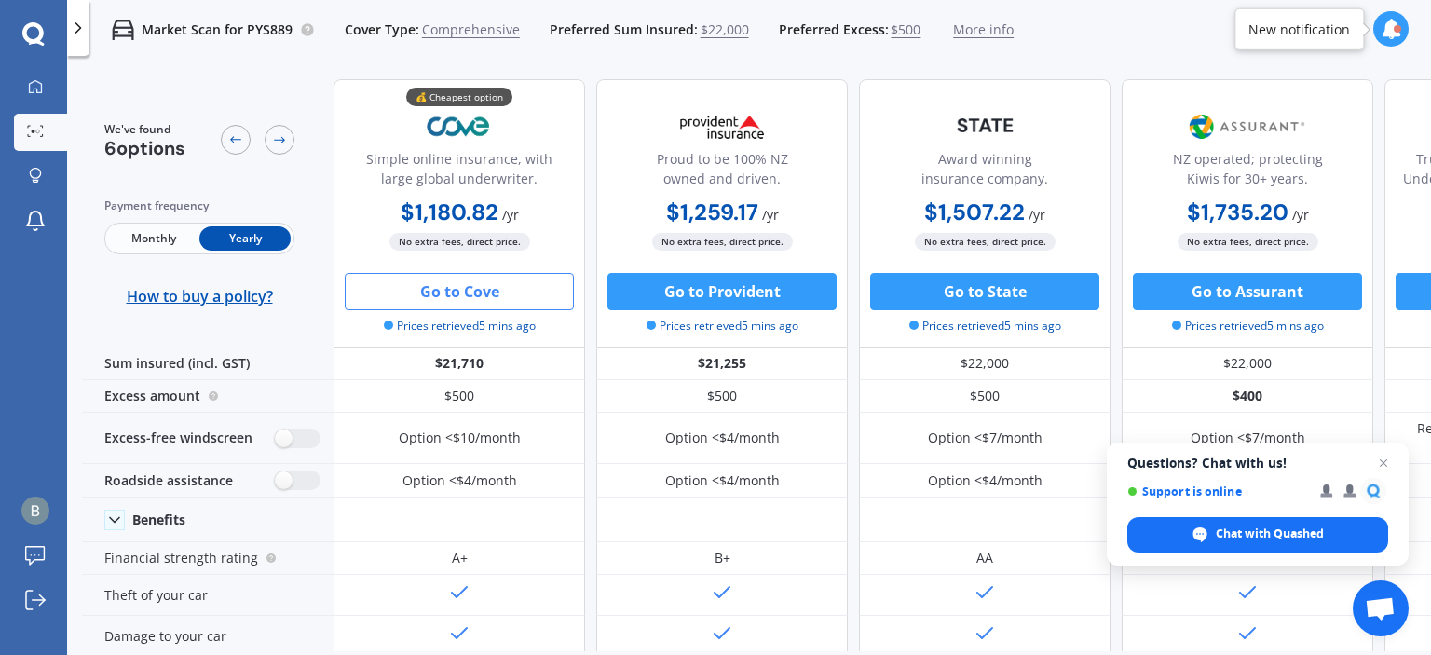
click at [994, 651] on div "We've found 6 options Payment frequency Monthly Yearly How to buy a policy? 💰 C…" at bounding box center [756, 389] width 1349 height 650
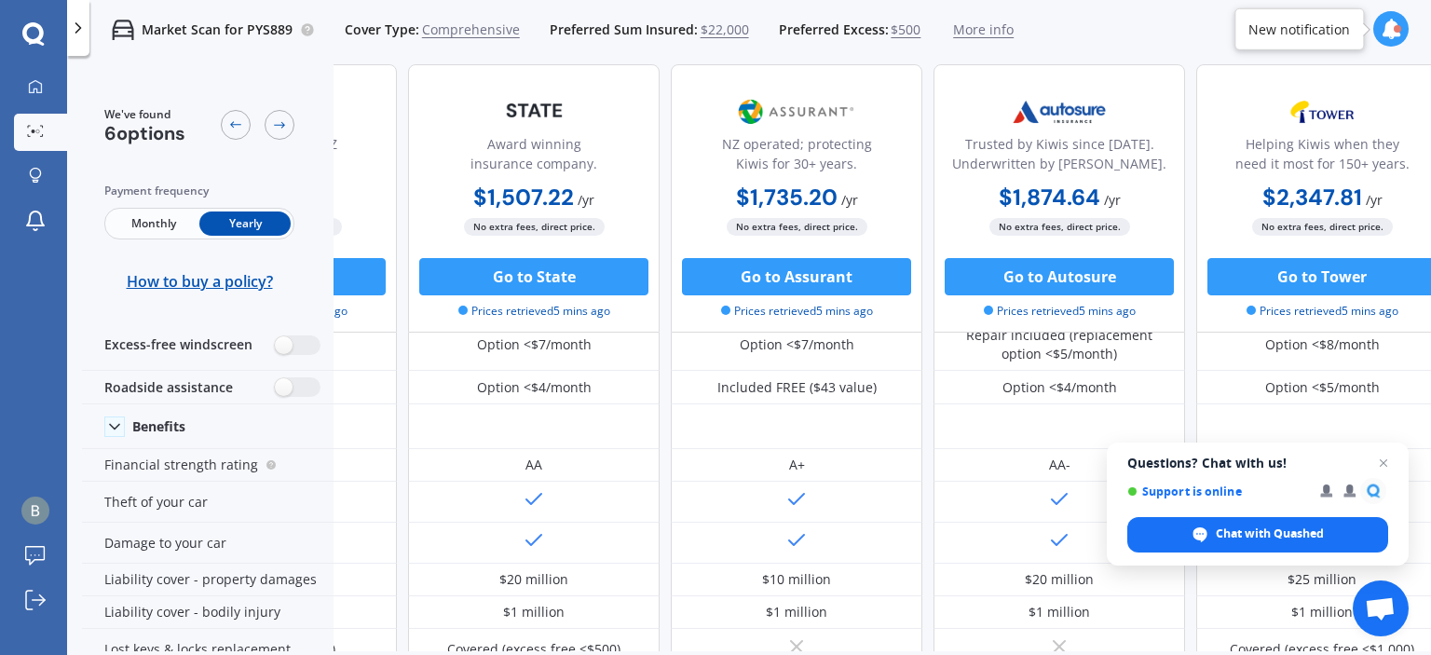
scroll to position [93, 477]
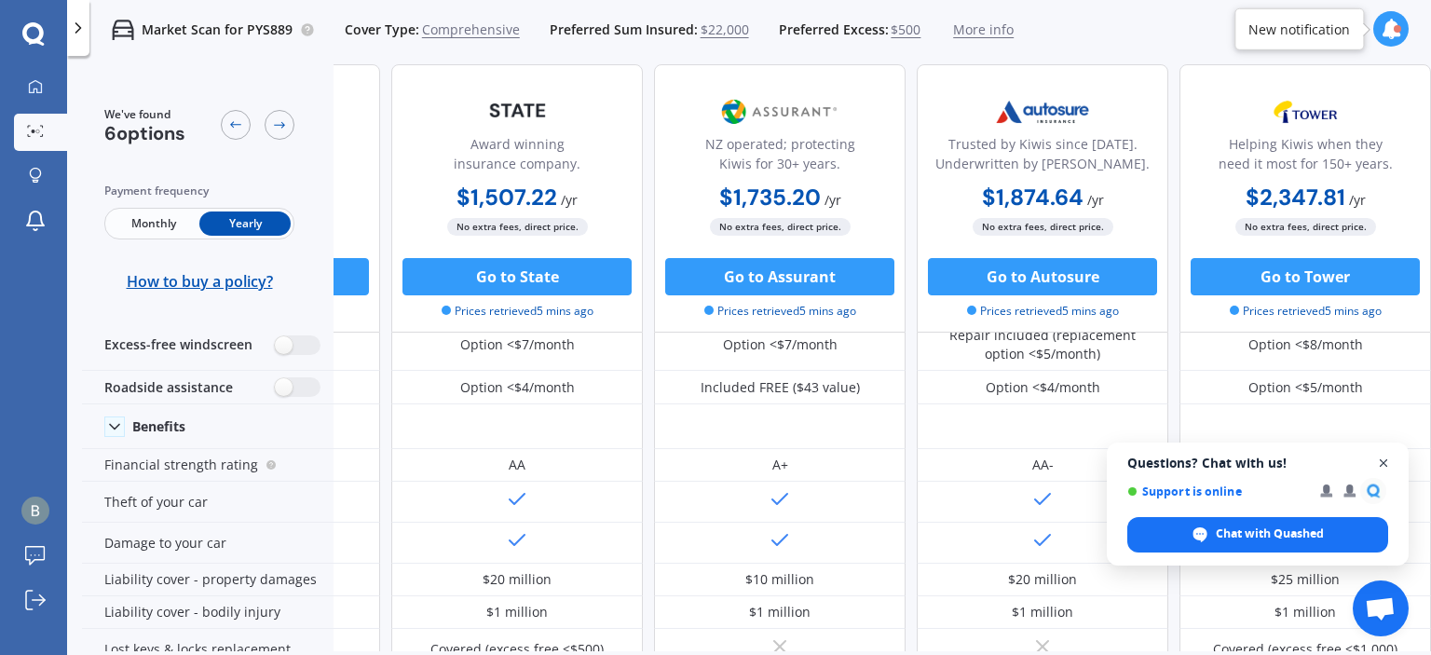
click at [1383, 460] on span "Close chat" at bounding box center [1383, 463] width 23 height 23
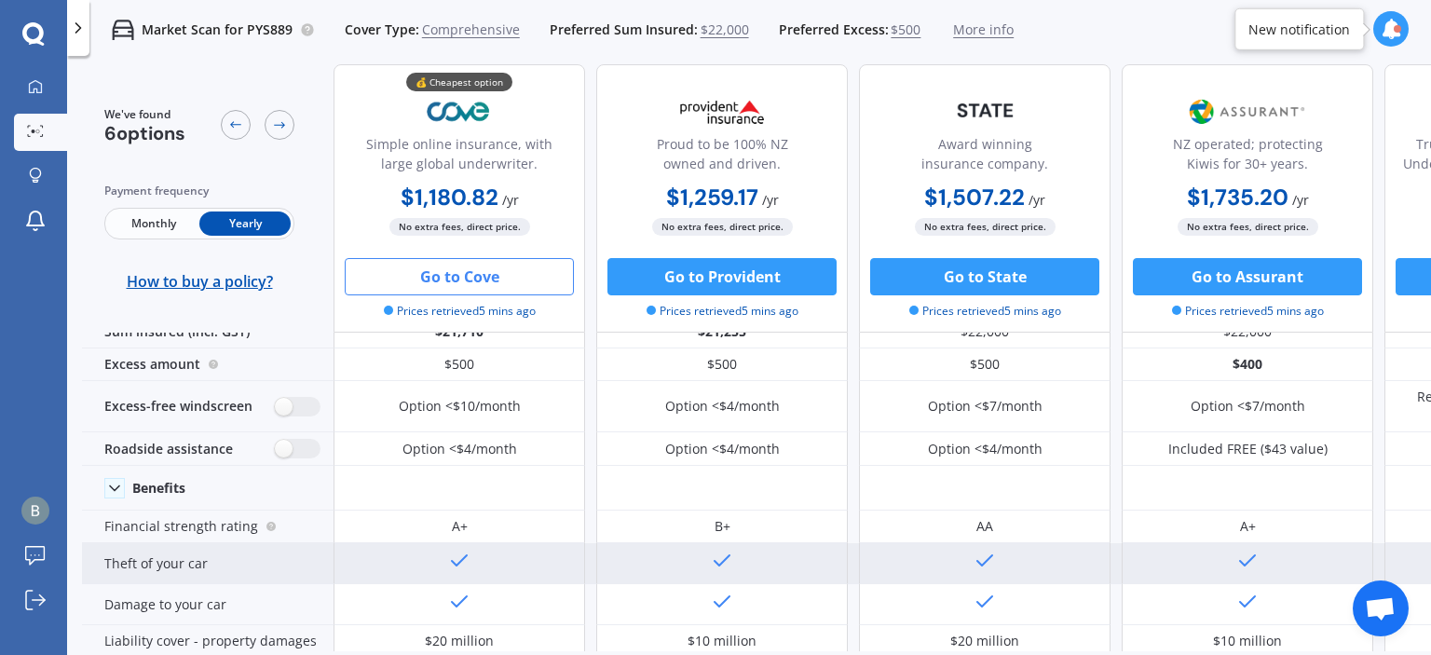
scroll to position [0, 0]
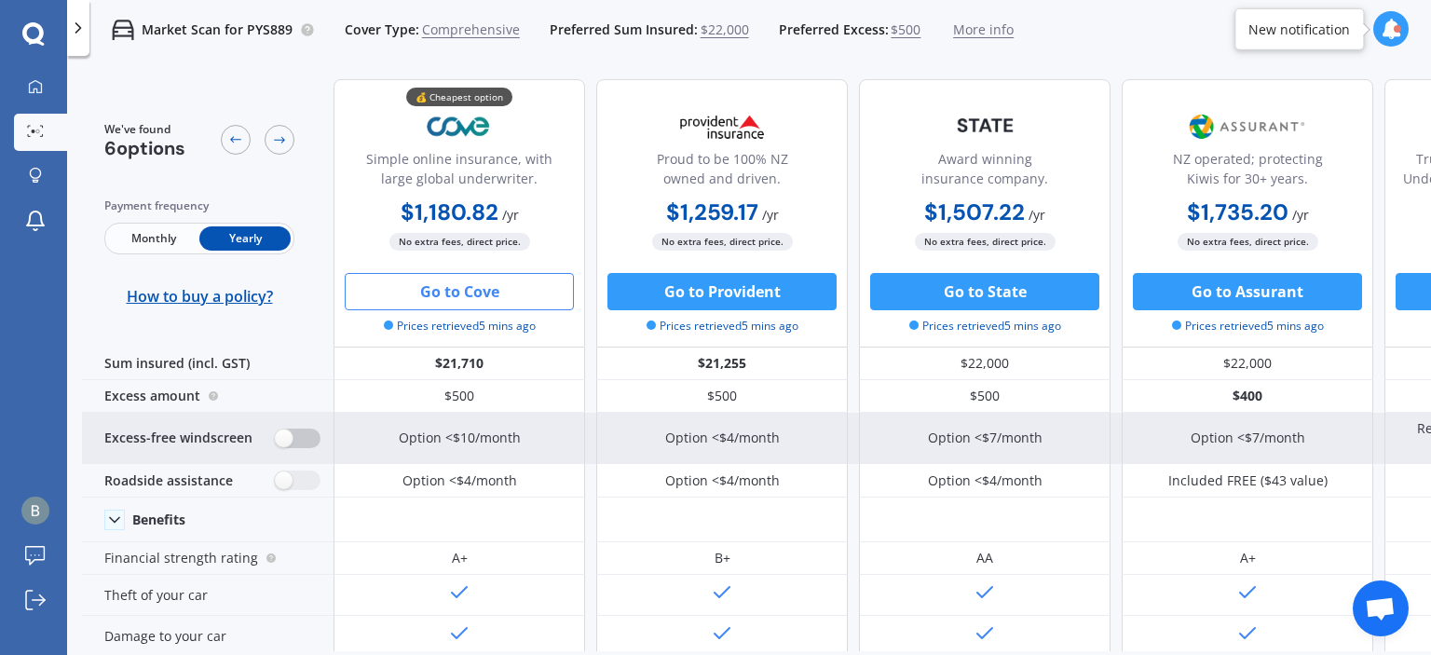
click at [309, 438] on label at bounding box center [298, 439] width 46 height 20
radio input "true"
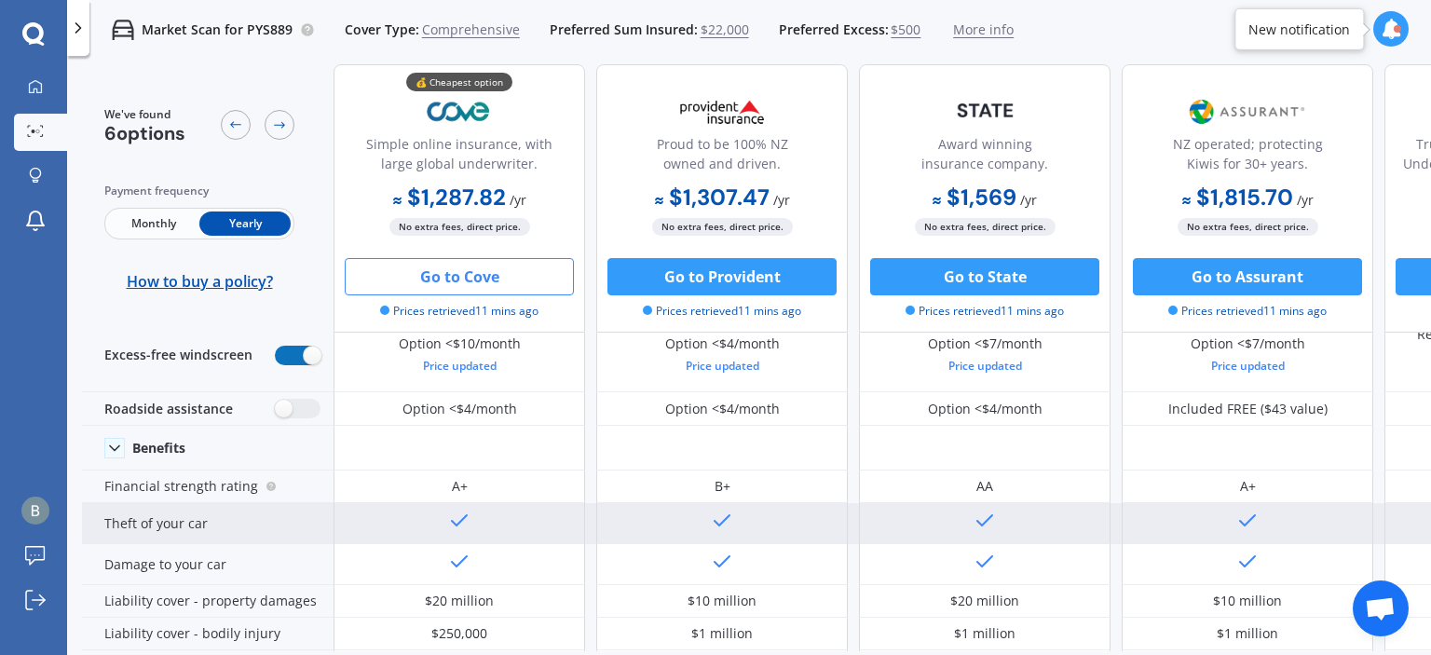
scroll to position [93, 0]
